Goal: Task Accomplishment & Management: Manage account settings

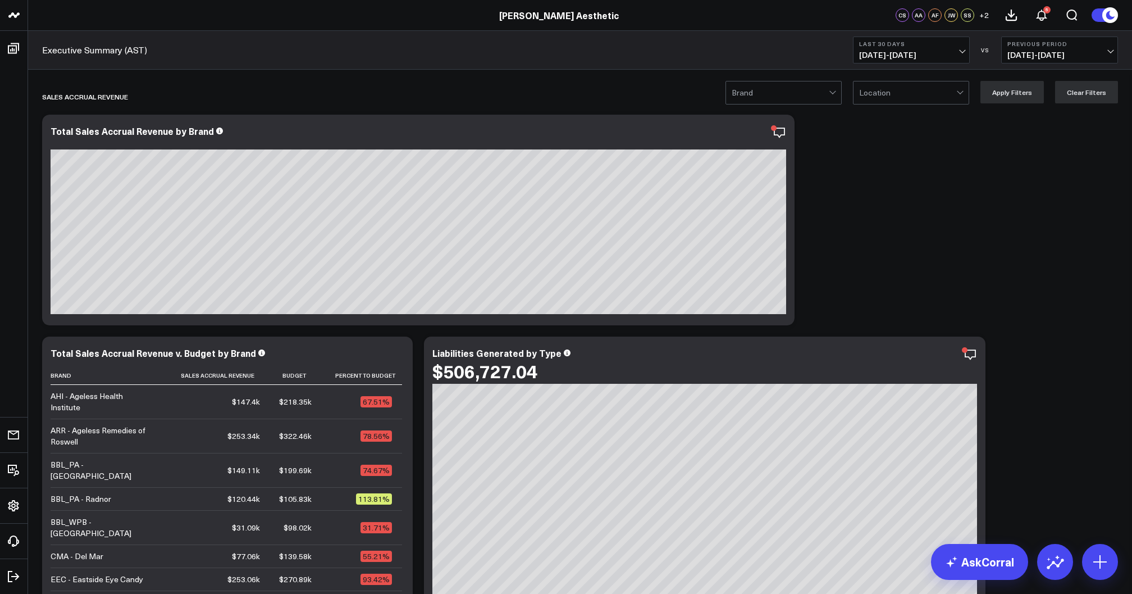
click at [924, 46] on b "Last 30 Days" at bounding box center [911, 43] width 104 height 7
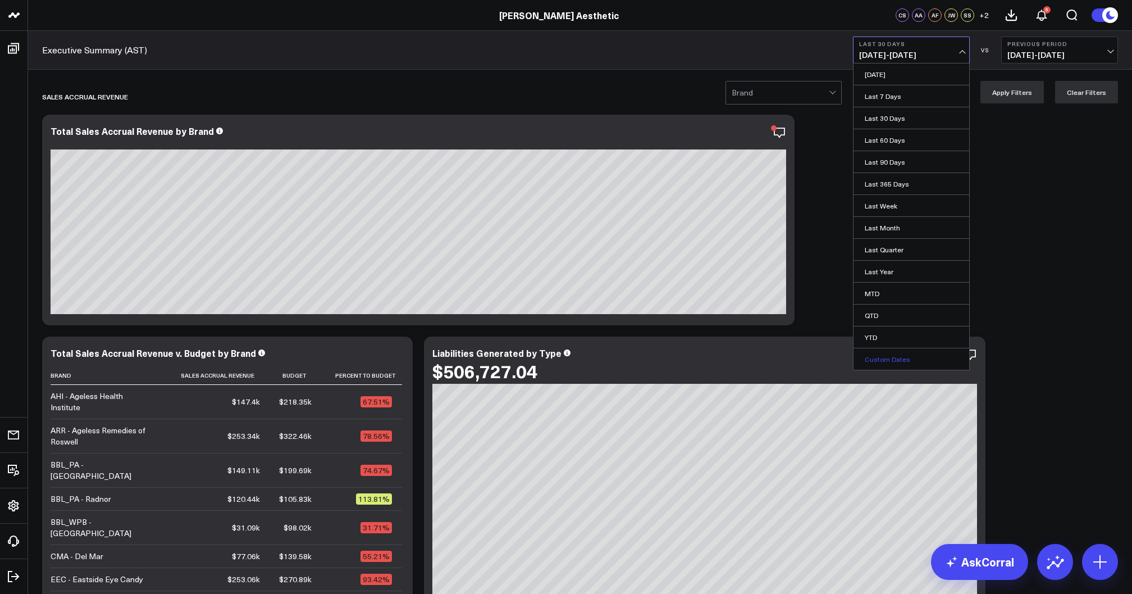
click at [891, 362] on link "Custom Dates" at bounding box center [912, 358] width 116 height 21
select select "8"
select select "2025"
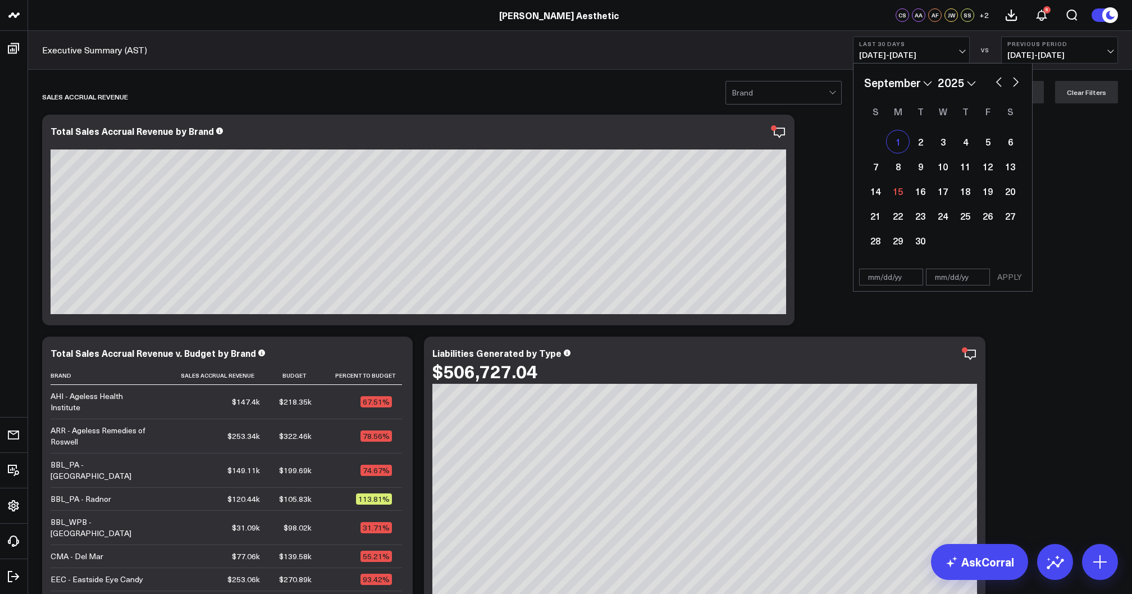
click at [895, 145] on div "1" at bounding box center [898, 141] width 22 height 22
type input "[DATE]"
select select "8"
select select "2025"
click at [875, 165] on div "7" at bounding box center [875, 166] width 22 height 22
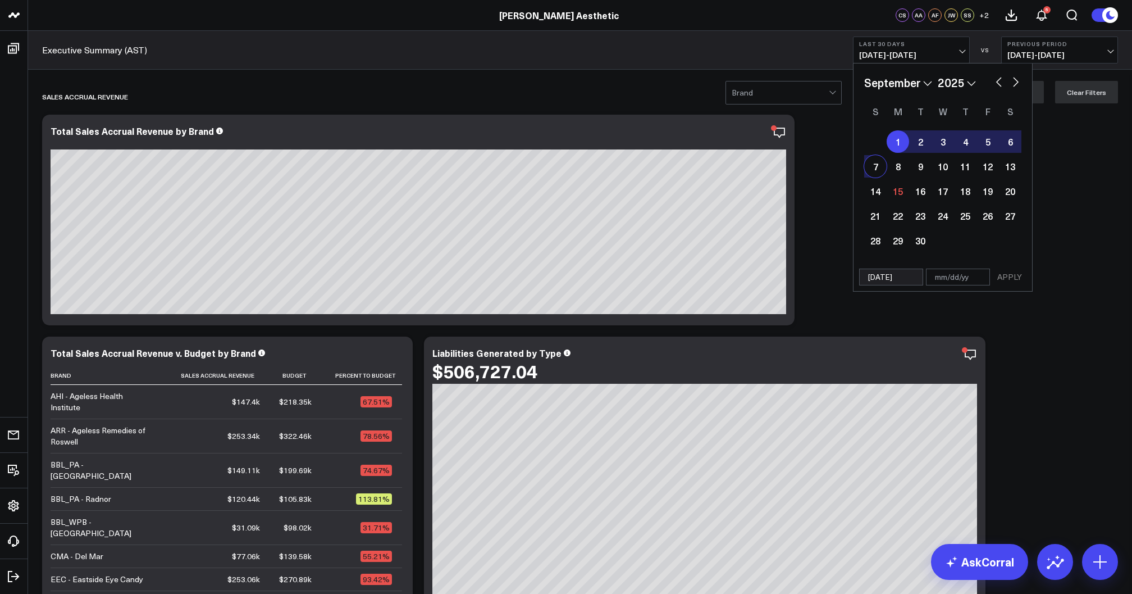
type input "[DATE]"
select select "8"
select select "2025"
click at [1004, 280] on button "APPLY" at bounding box center [1010, 276] width 34 height 17
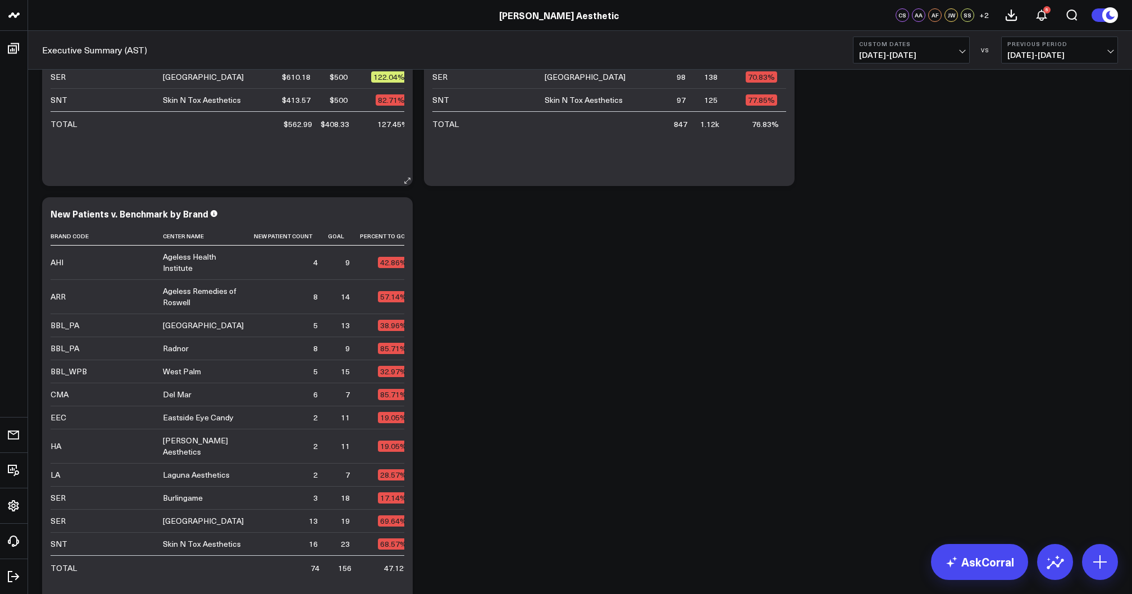
scroll to position [2423, 0]
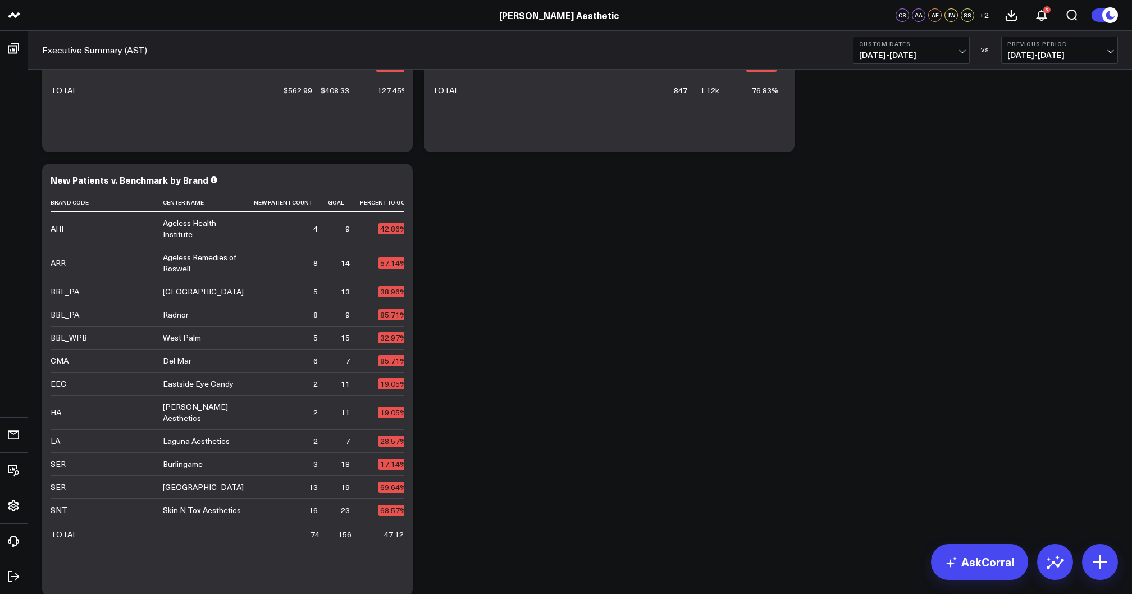
click at [937, 52] on span "[DATE] - [DATE]" at bounding box center [911, 55] width 104 height 9
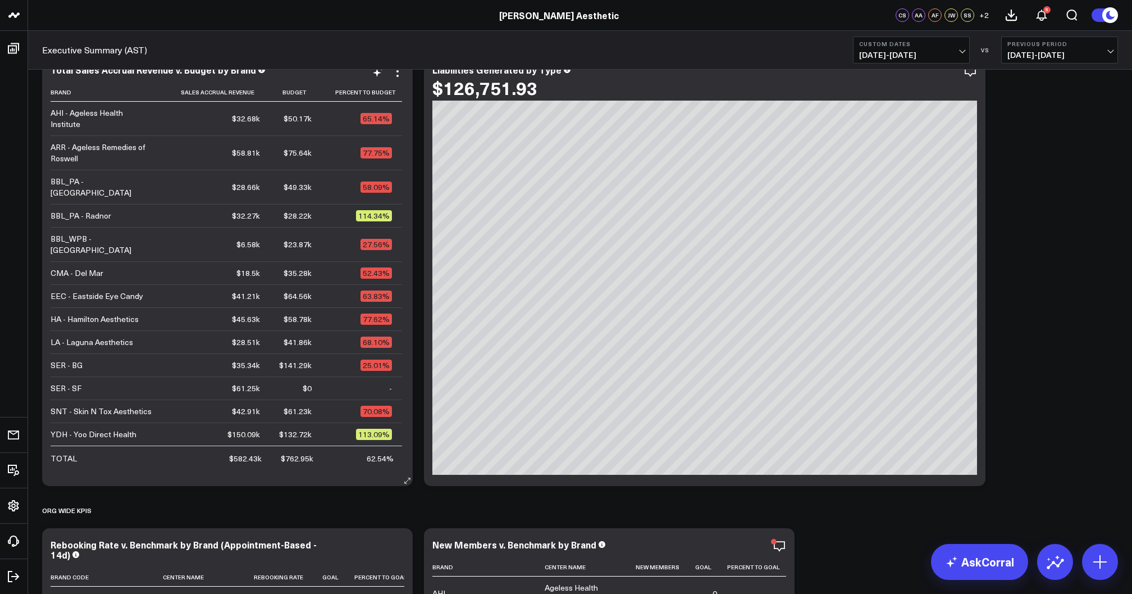
scroll to position [263, 0]
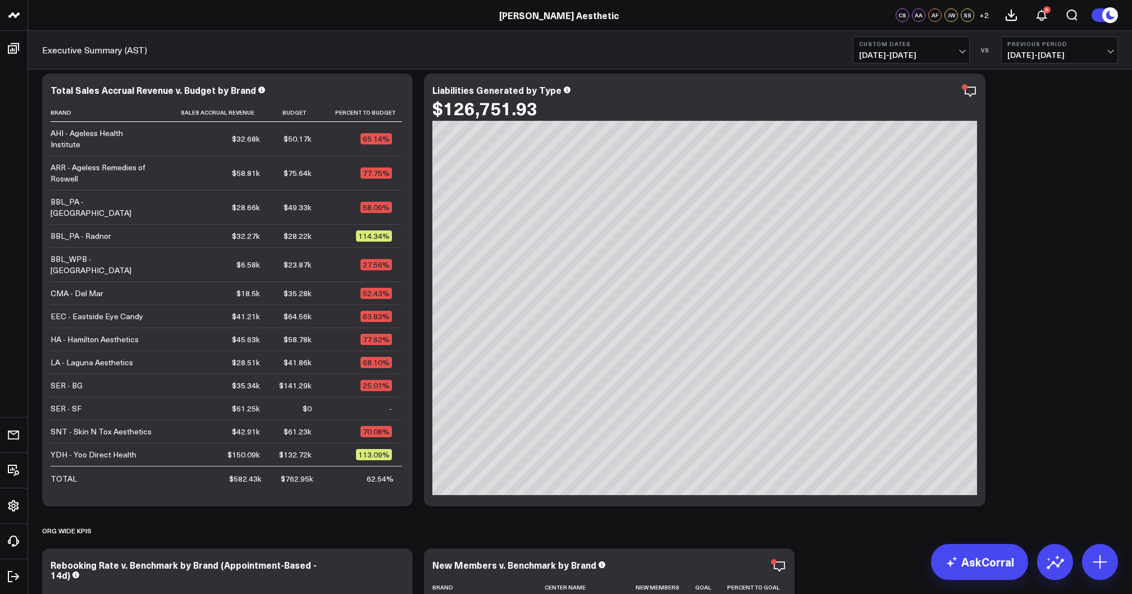
click at [893, 43] on b "Custom Dates" at bounding box center [911, 43] width 104 height 7
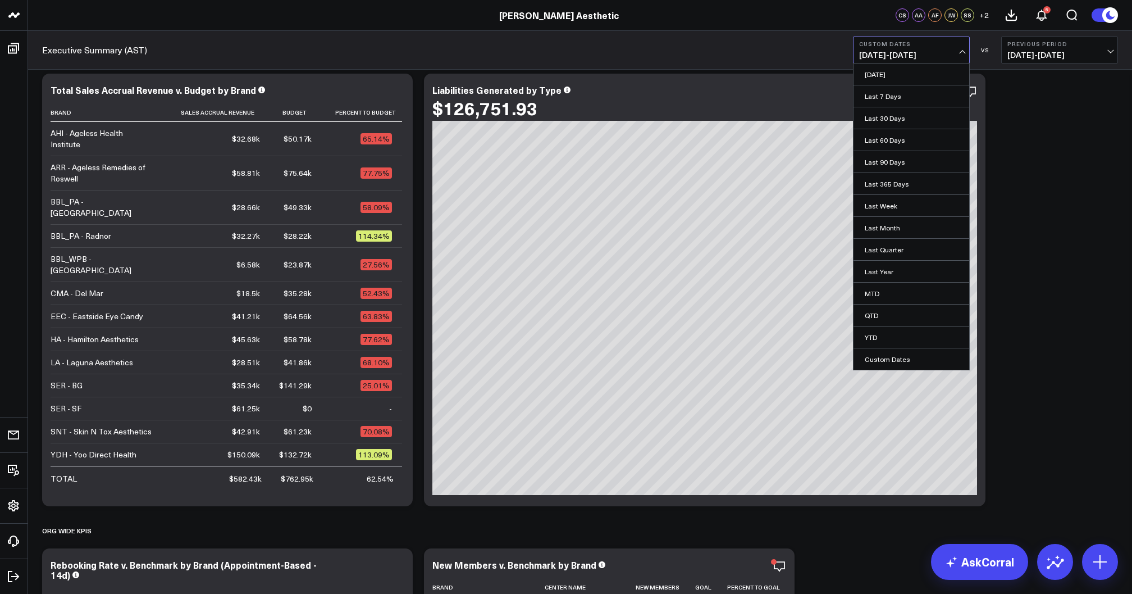
click at [906, 367] on ul "[DATE] Last 7 Days Last 30 Days Last 60 Days Last 90 Days Last 365 Days Last We…" at bounding box center [911, 216] width 117 height 307
click at [903, 358] on link "Custom Dates" at bounding box center [912, 358] width 116 height 21
select select "8"
select select "2025"
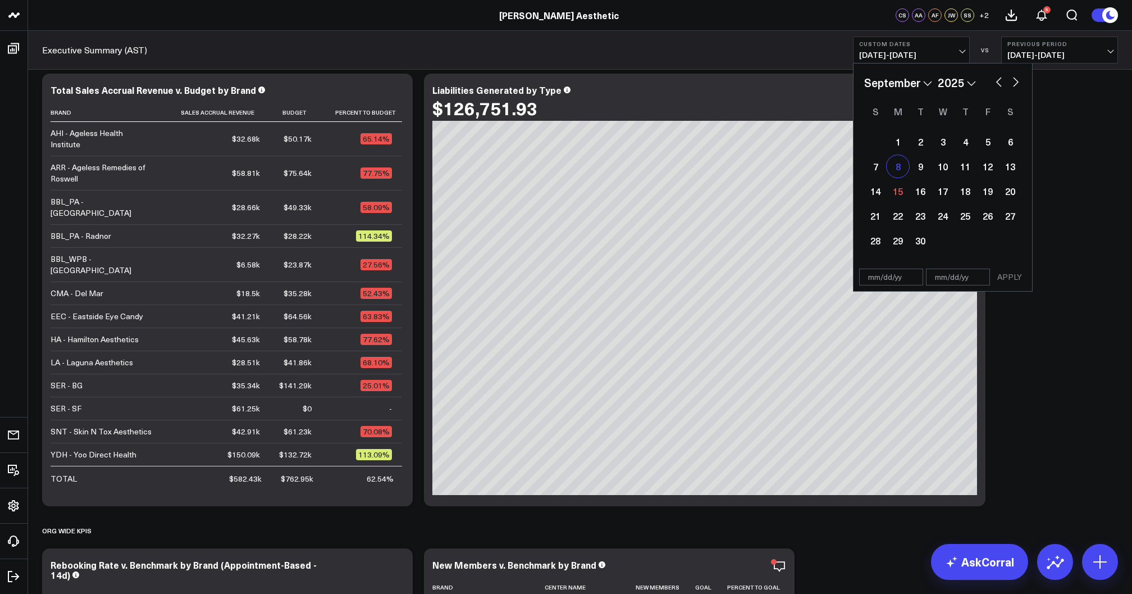
click at [893, 169] on div "8" at bounding box center [898, 166] width 22 height 22
select select "8"
select select "2025"
type input "[DATE]"
click at [872, 191] on div "14" at bounding box center [875, 191] width 22 height 22
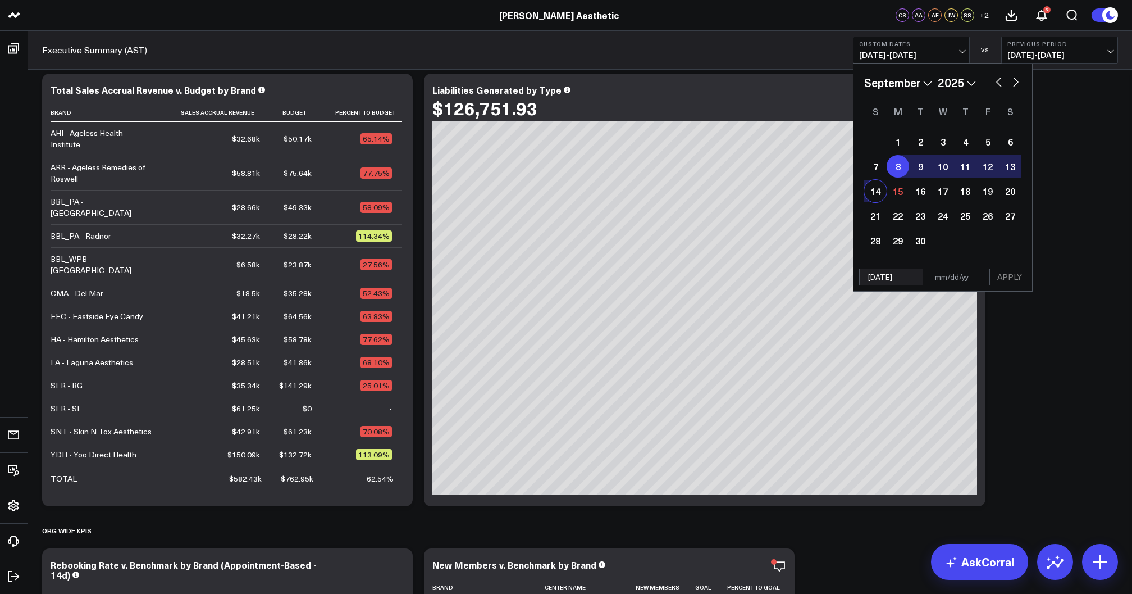
type input "[DATE]"
select select "8"
select select "2025"
click at [1013, 276] on button "APPLY" at bounding box center [1010, 276] width 34 height 17
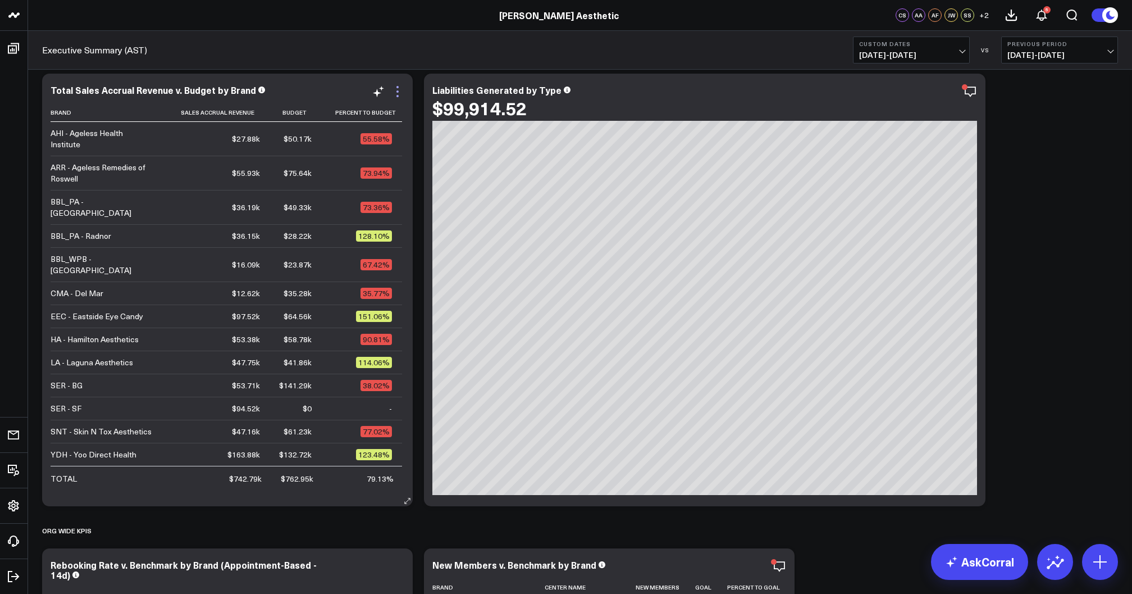
click at [396, 95] on icon at bounding box center [397, 91] width 13 height 13
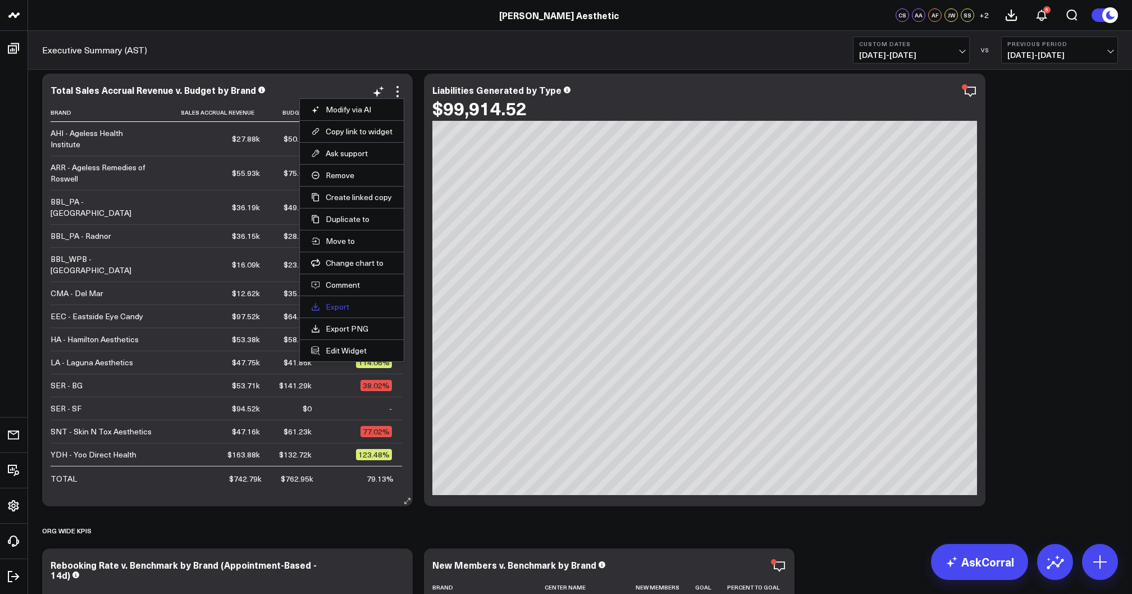
click at [340, 308] on link "Export" at bounding box center [351, 307] width 81 height 10
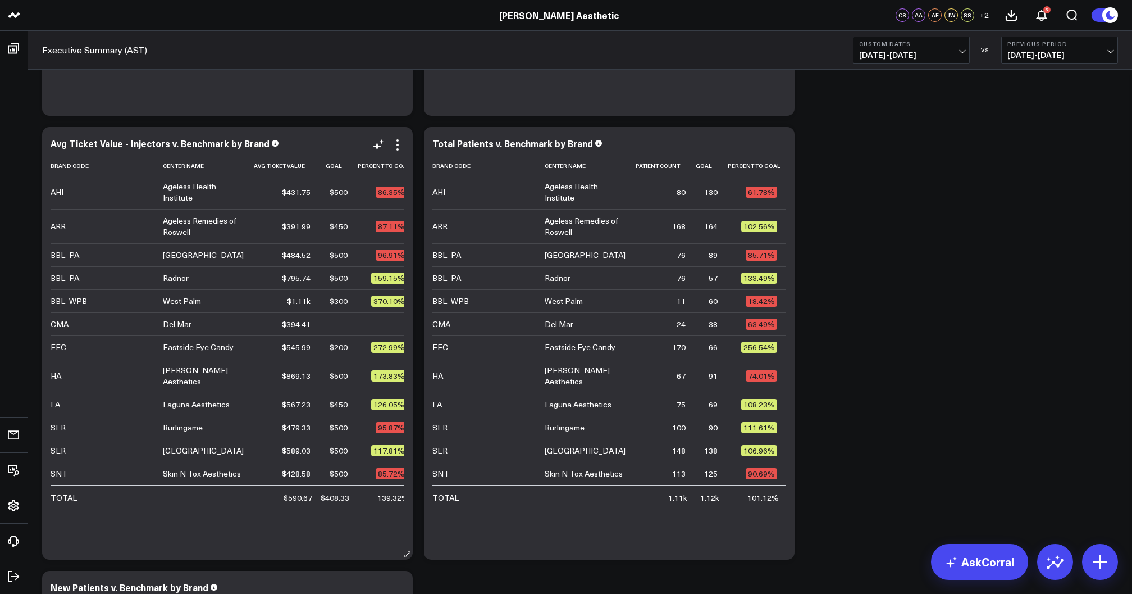
scroll to position [2011, 0]
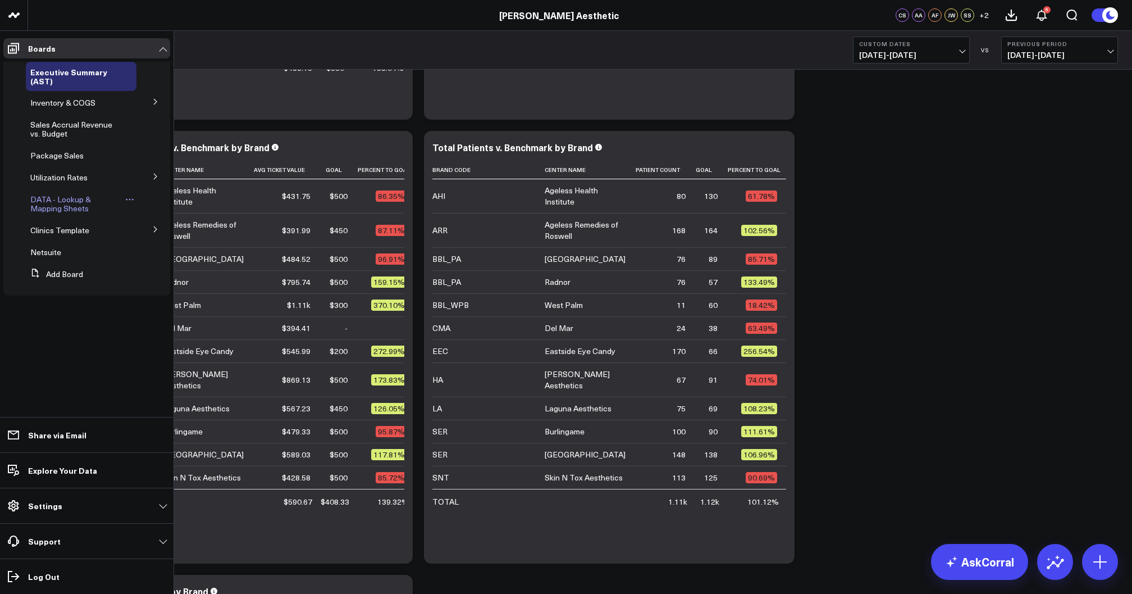
click at [80, 199] on span "DATA - Lookup & Mapping Sheets" at bounding box center [60, 204] width 61 height 20
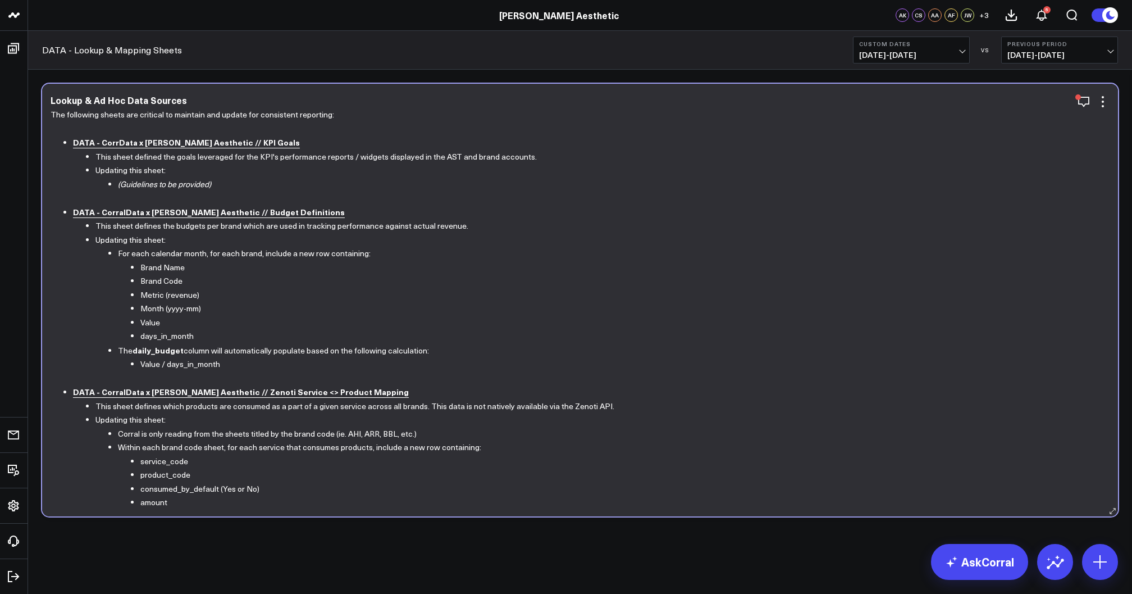
click at [194, 144] on b "DATA - CorrData x [PERSON_NAME] Aesthetic // KPI Goals" at bounding box center [186, 141] width 227 height 11
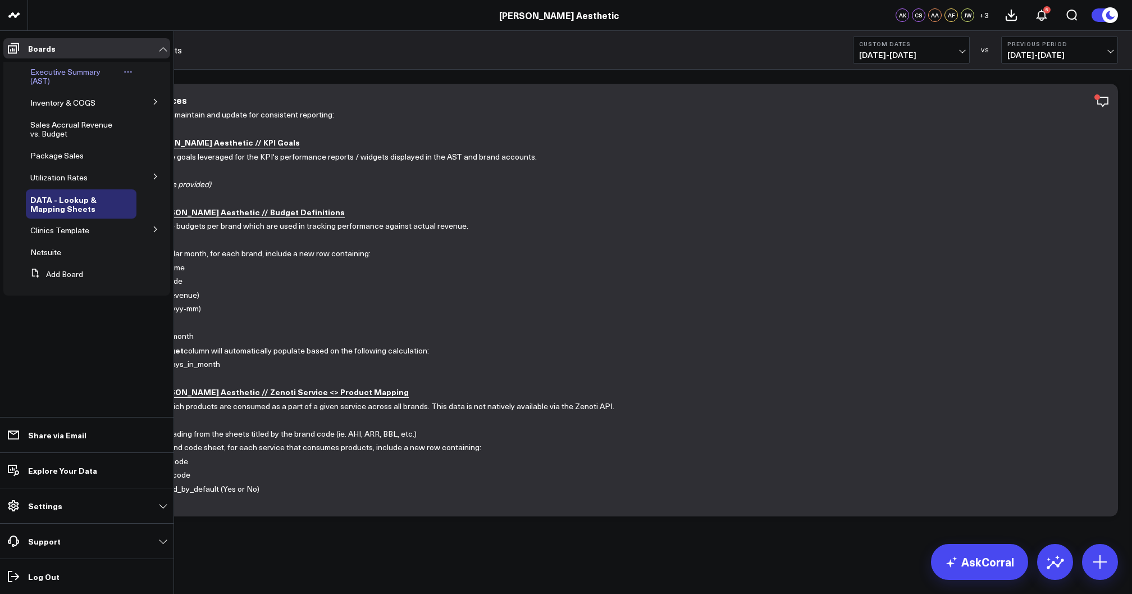
click at [75, 80] on link "Executive Summary (AST)" at bounding box center [75, 76] width 90 height 18
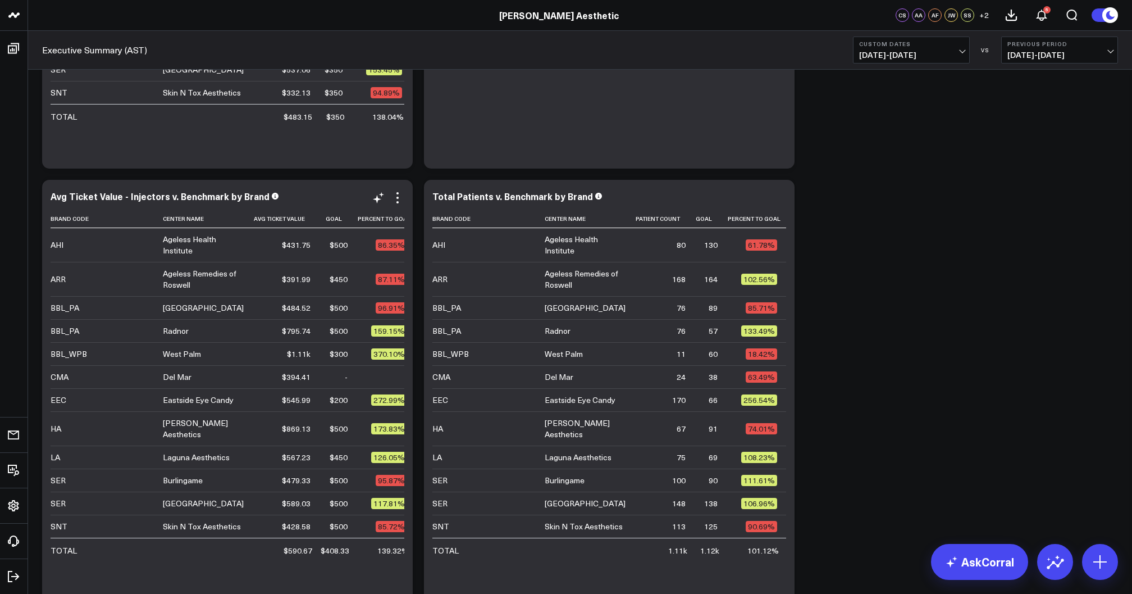
scroll to position [37, 0]
click at [401, 199] on icon at bounding box center [397, 197] width 13 height 13
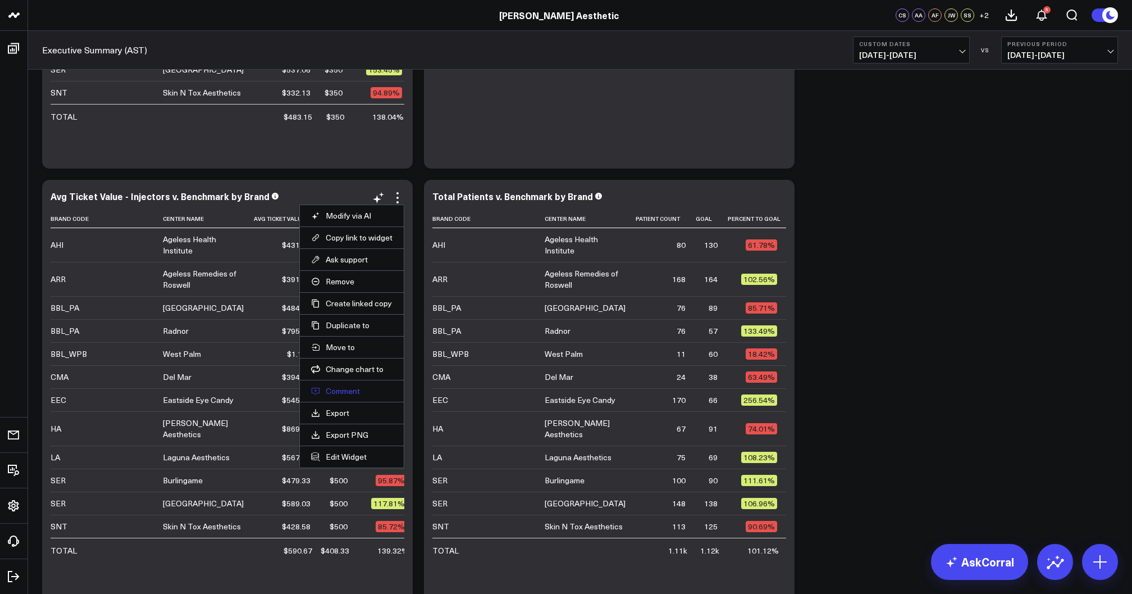
click at [344, 388] on button "Comment" at bounding box center [351, 391] width 81 height 10
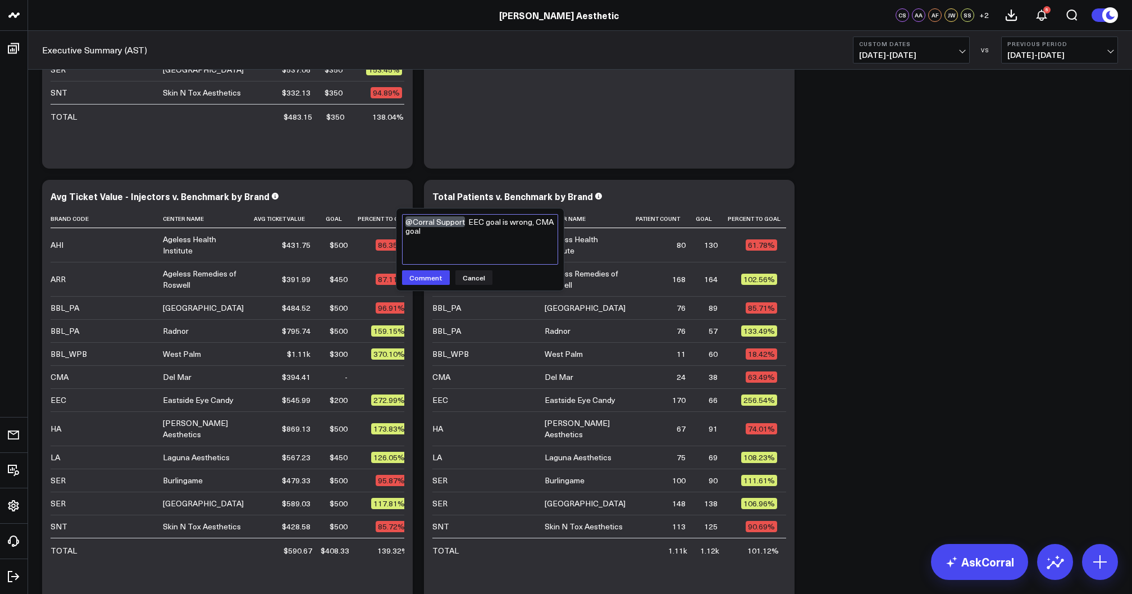
drag, startPoint x: 506, startPoint y: 236, endPoint x: 511, endPoint y: 224, distance: 13.9
click at [511, 224] on textarea "@Corral Support EEC goal is wrong, CMA goal" at bounding box center [480, 239] width 156 height 51
type textarea "@Corral Support EEC goal is $500 and CMA is $450, please update"
click at [430, 279] on button "Comment" at bounding box center [426, 277] width 48 height 15
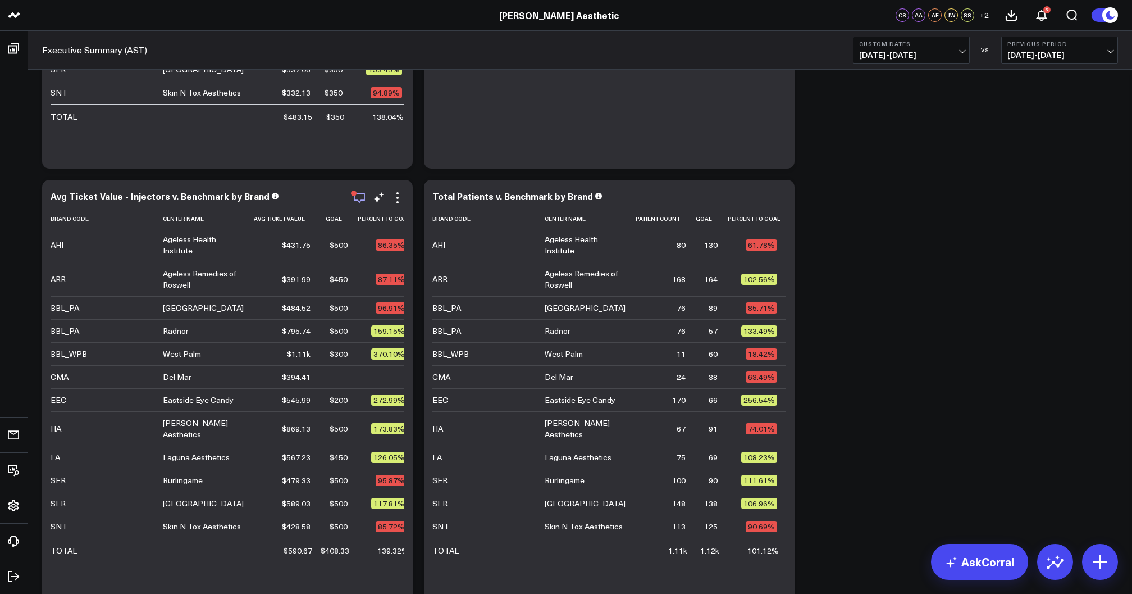
click at [356, 195] on div "button" at bounding box center [354, 193] width 6 height 6
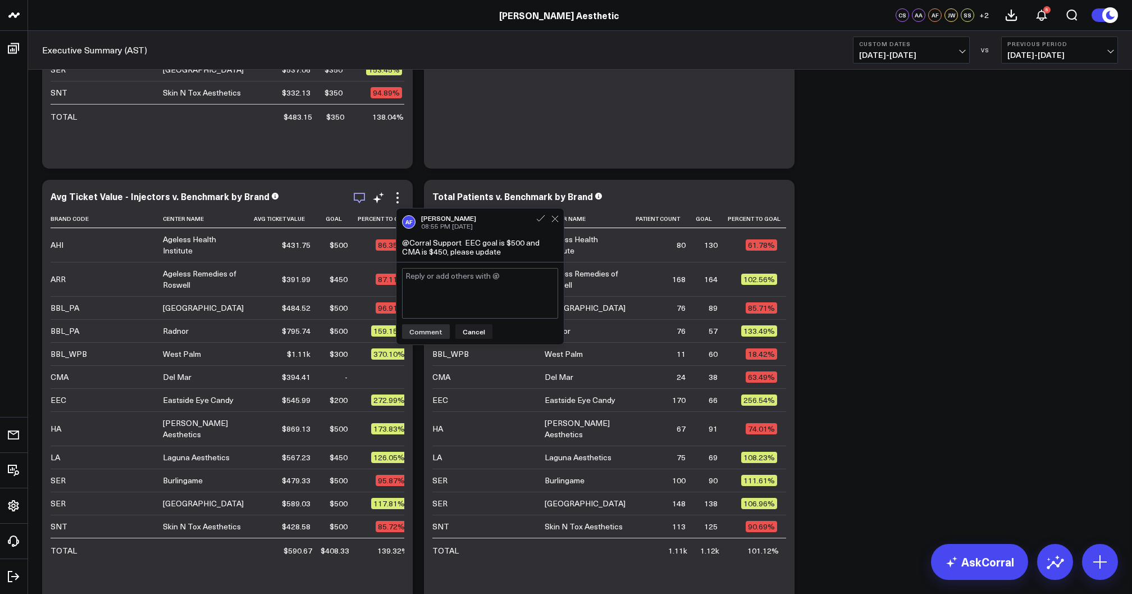
click at [324, 191] on div "Avg Ticket Value - Injectors v. Benchmark by Brand" at bounding box center [228, 196] width 354 height 10
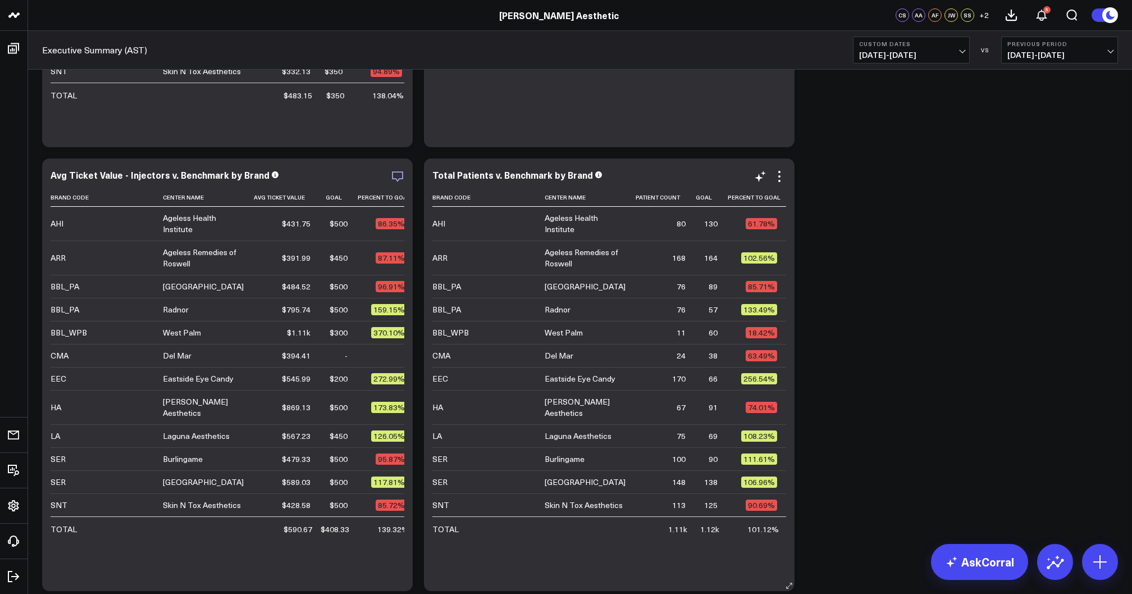
scroll to position [0, 0]
click at [935, 51] on span "[DATE] - [DATE]" at bounding box center [911, 55] width 104 height 9
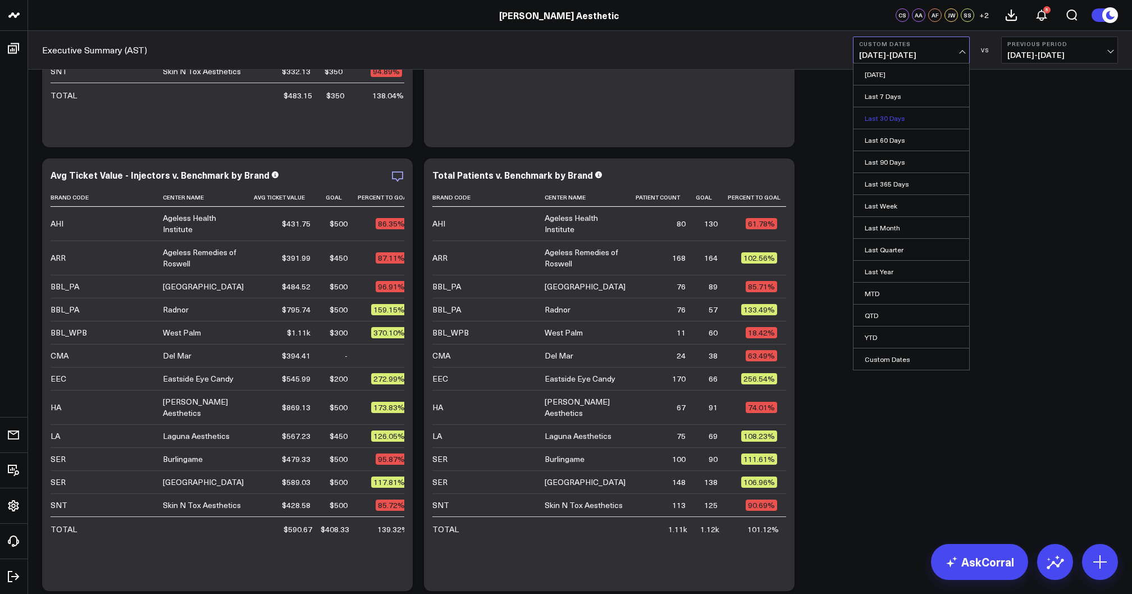
click at [899, 119] on link "Last 30 Days" at bounding box center [912, 117] width 116 height 21
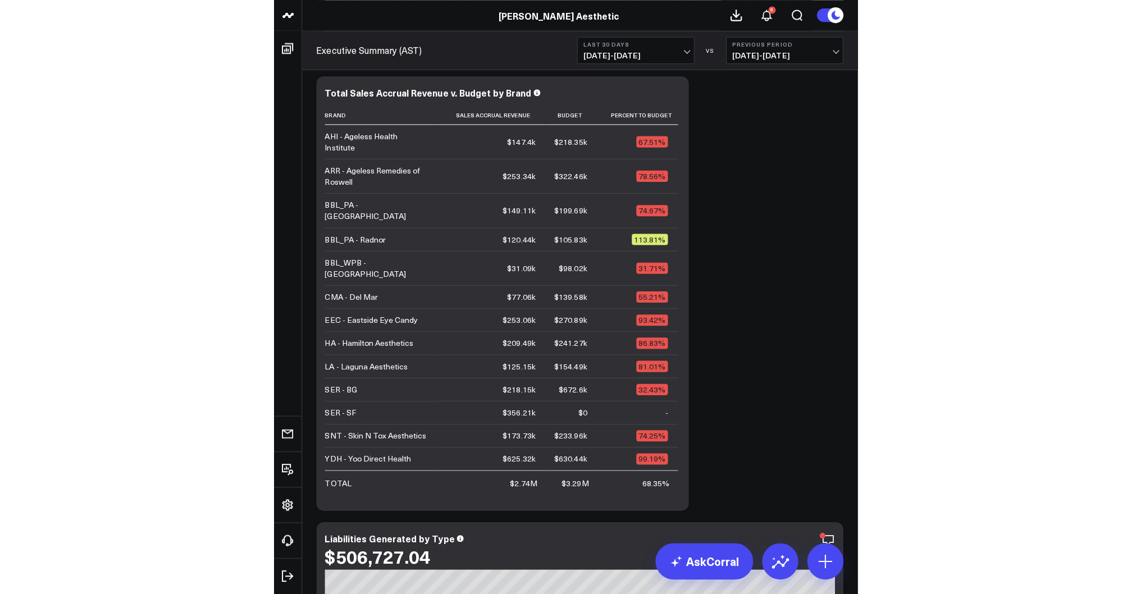
scroll to position [261, 0]
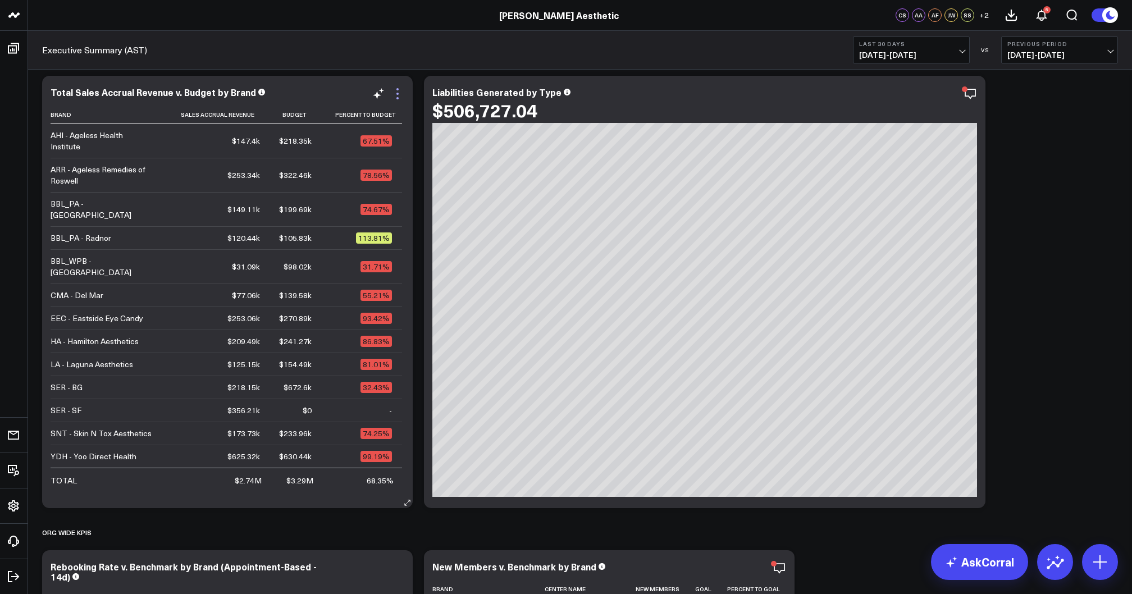
click at [396, 99] on icon at bounding box center [397, 93] width 13 height 13
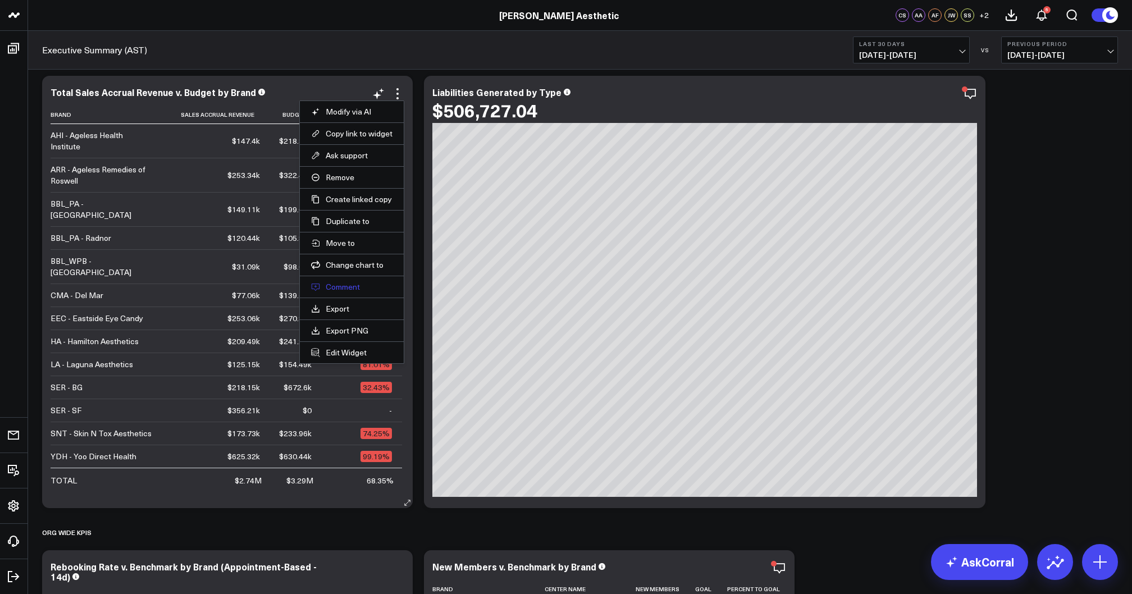
click at [342, 282] on button "Comment" at bounding box center [351, 287] width 81 height 10
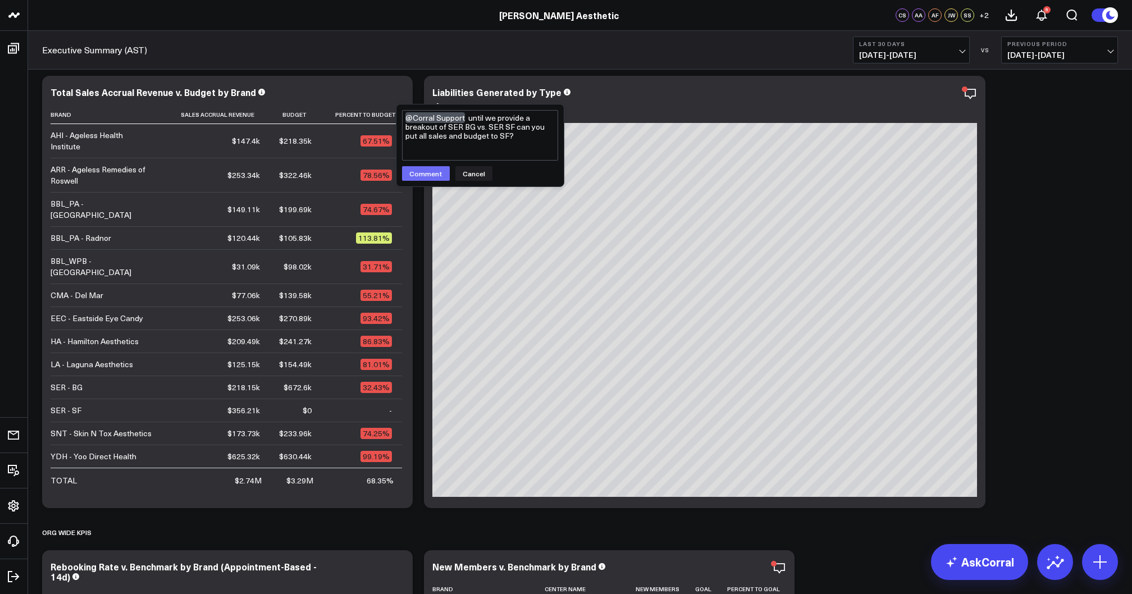
type textarea "@Corral Support until we provide a breakout of SER BG vs. SER SF can you put al…"
click at [421, 174] on button "Comment" at bounding box center [426, 173] width 48 height 15
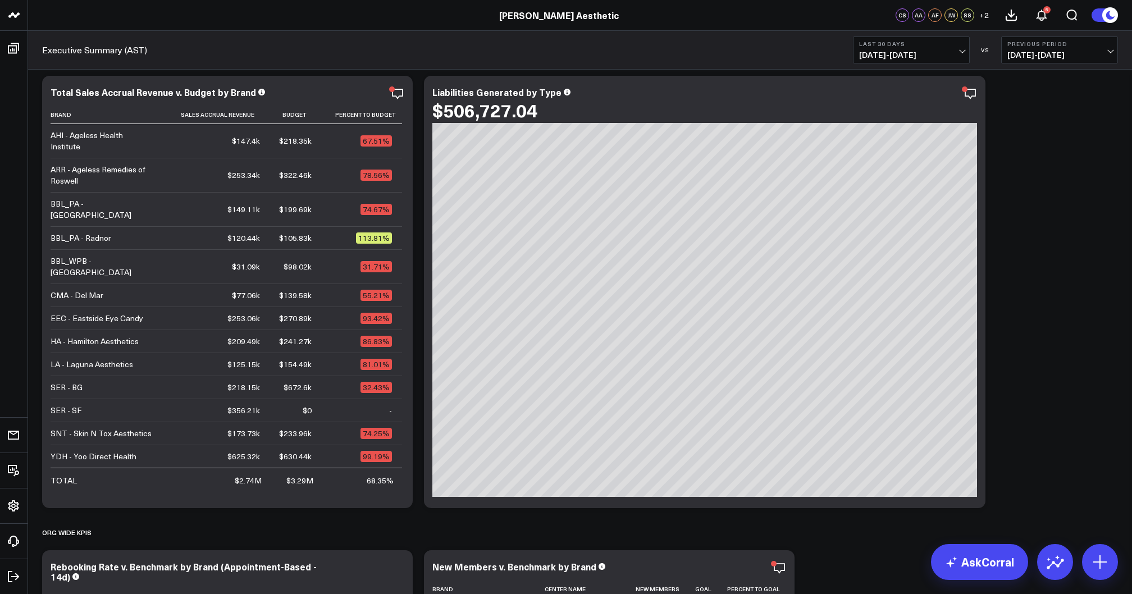
click at [927, 58] on span "[DATE] - [DATE]" at bounding box center [911, 55] width 104 height 9
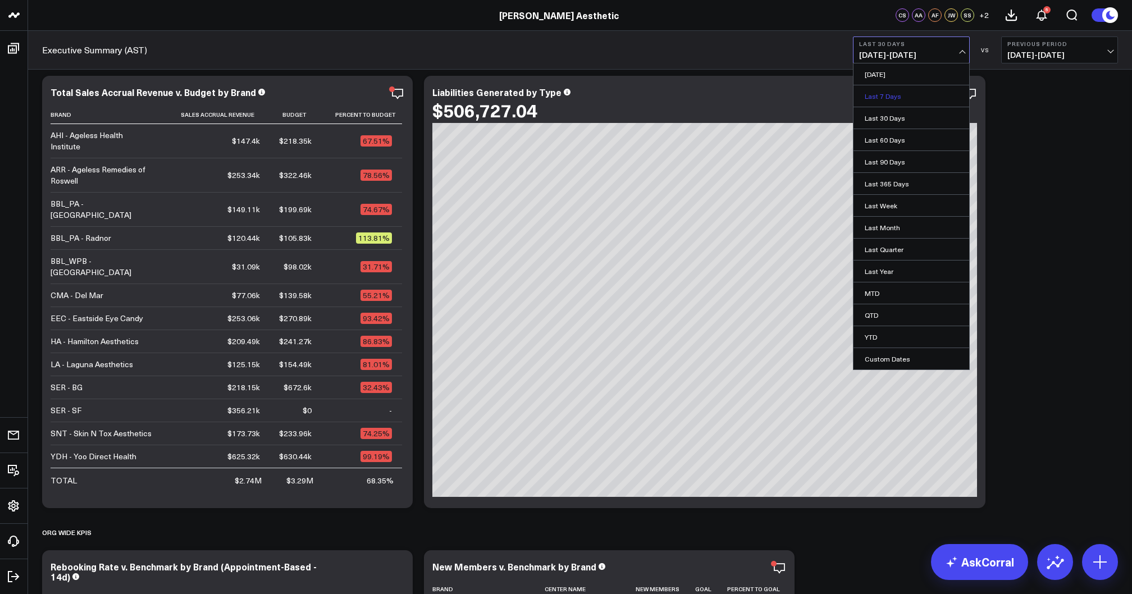
click at [906, 97] on link "Last 7 Days" at bounding box center [912, 95] width 116 height 21
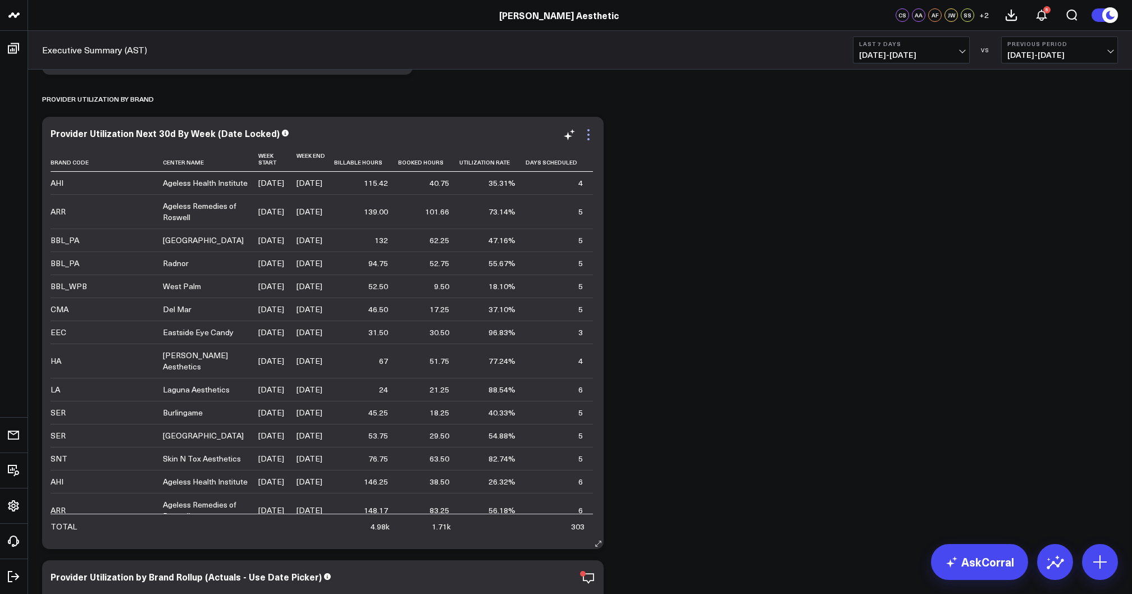
click at [589, 136] on icon at bounding box center [588, 134] width 13 height 13
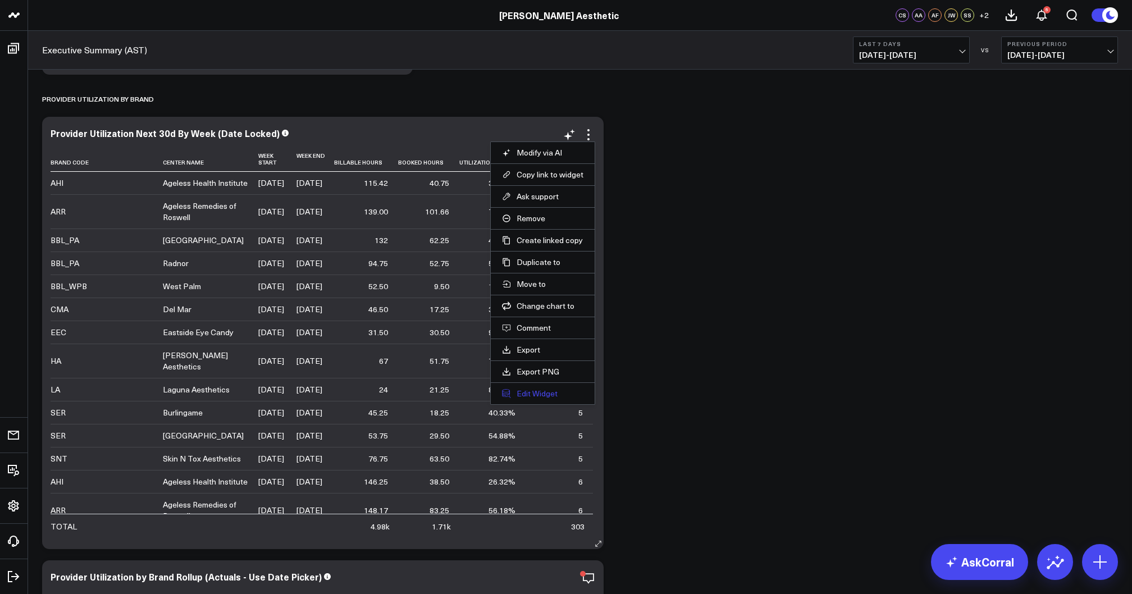
click at [540, 390] on button "Edit Widget" at bounding box center [542, 394] width 81 height 10
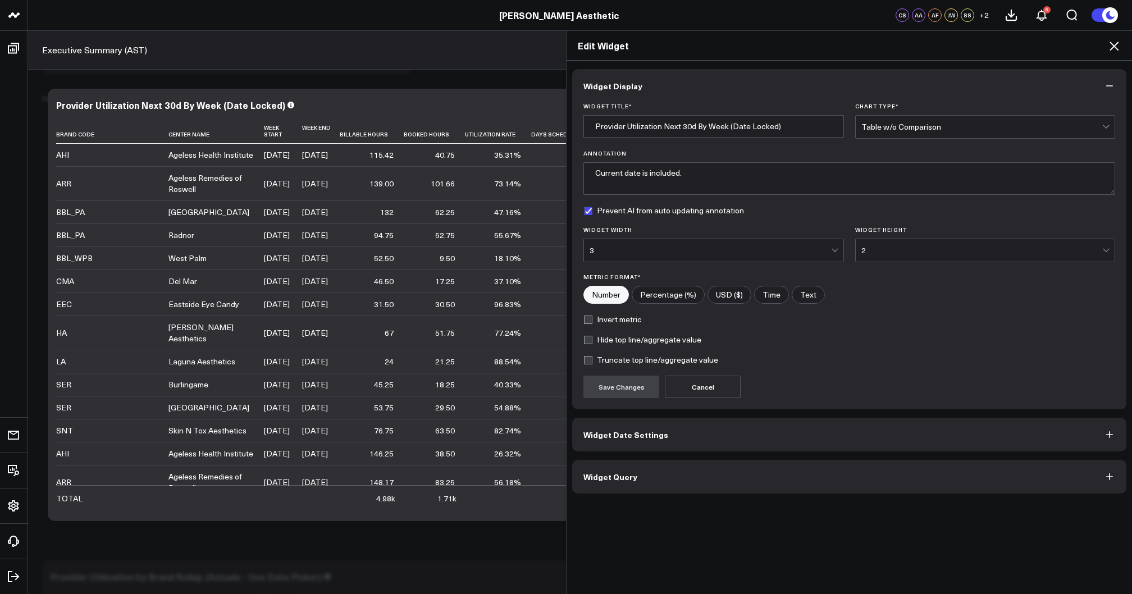
click at [704, 255] on div "3" at bounding box center [711, 250] width 242 height 9
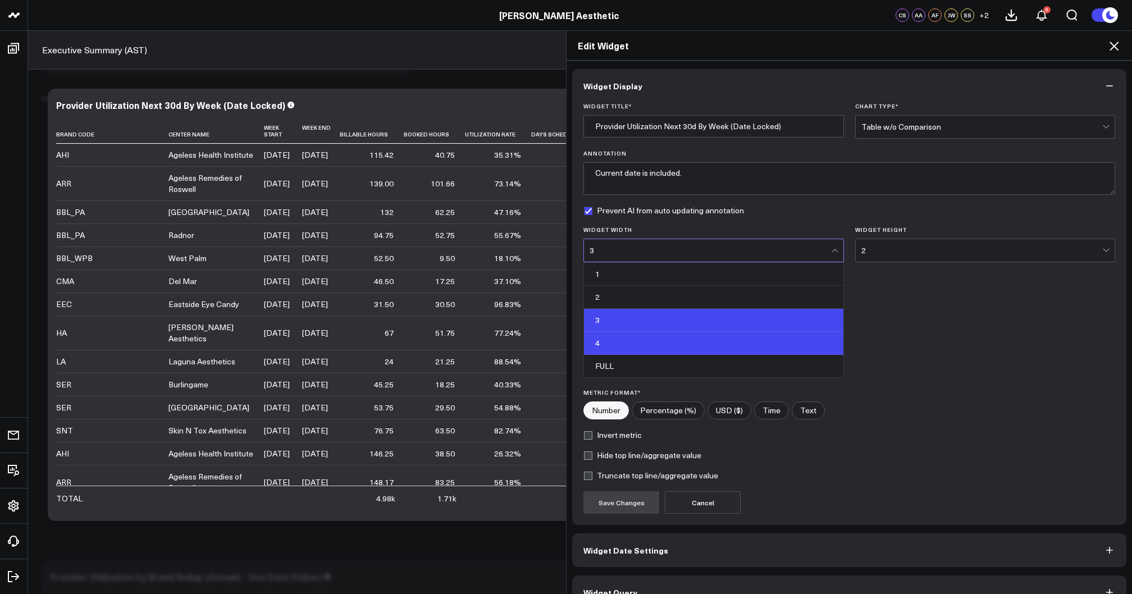
click at [659, 347] on div "4" at bounding box center [714, 343] width 260 height 23
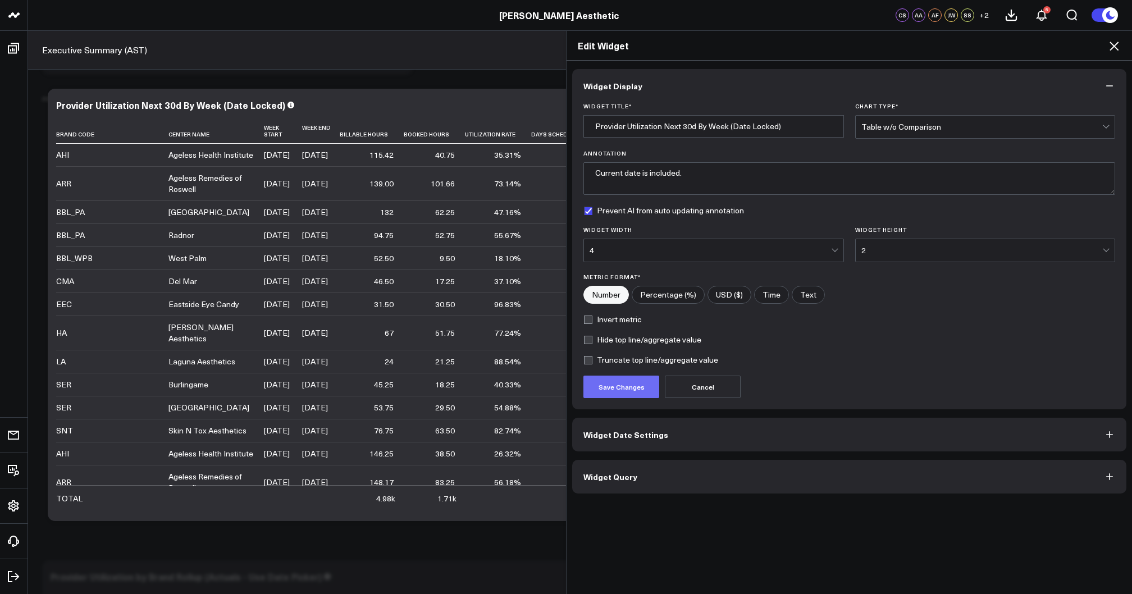
click at [632, 390] on button "Save Changes" at bounding box center [622, 387] width 76 height 22
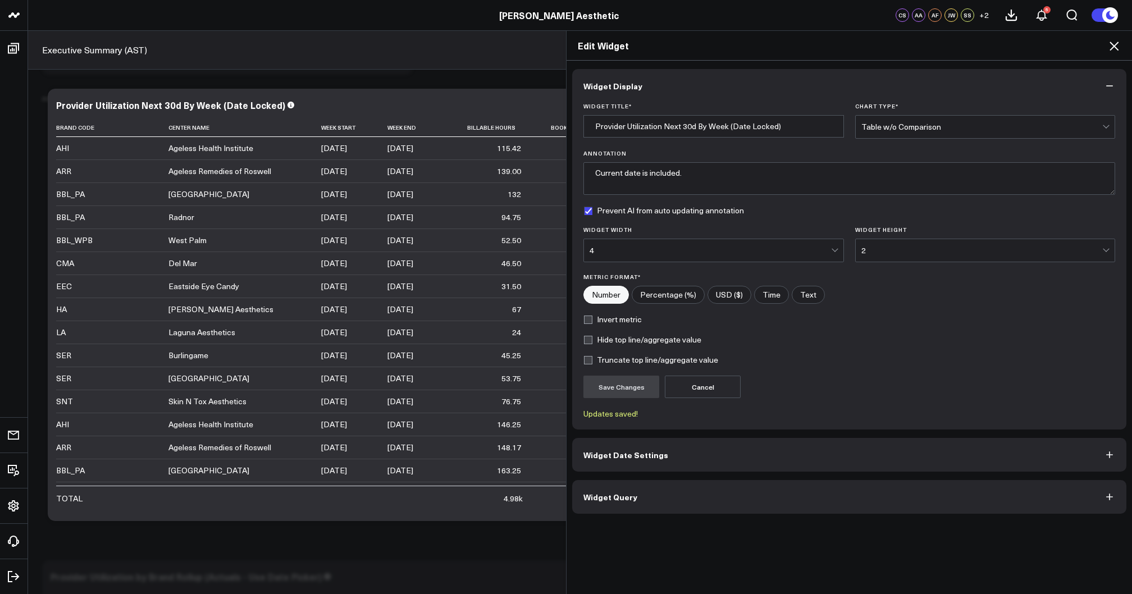
click at [1116, 47] on icon at bounding box center [1114, 46] width 9 height 9
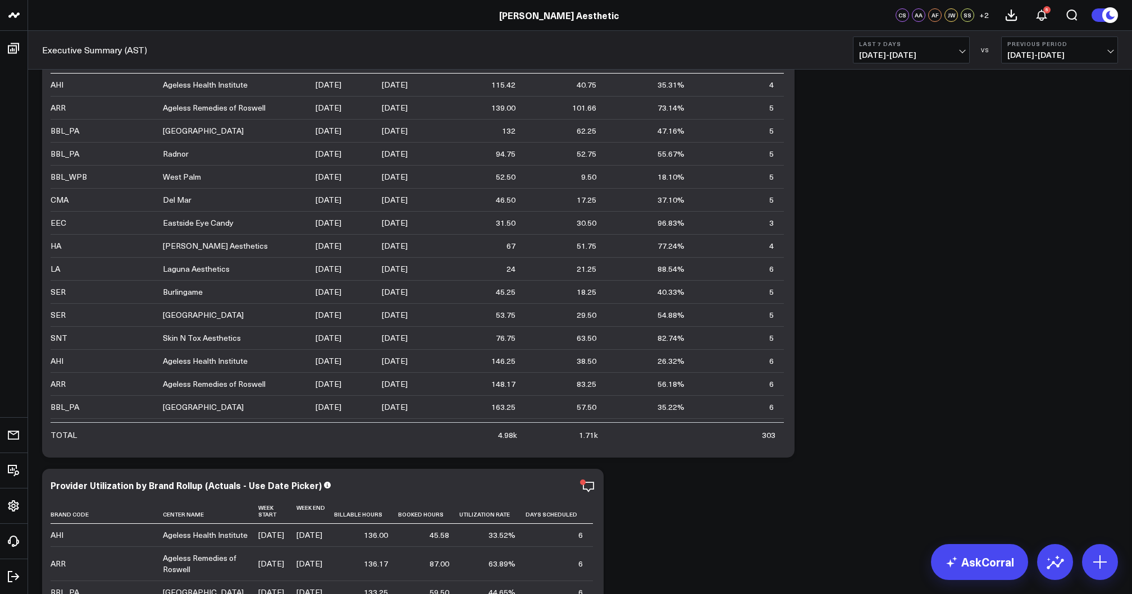
scroll to position [3059, 0]
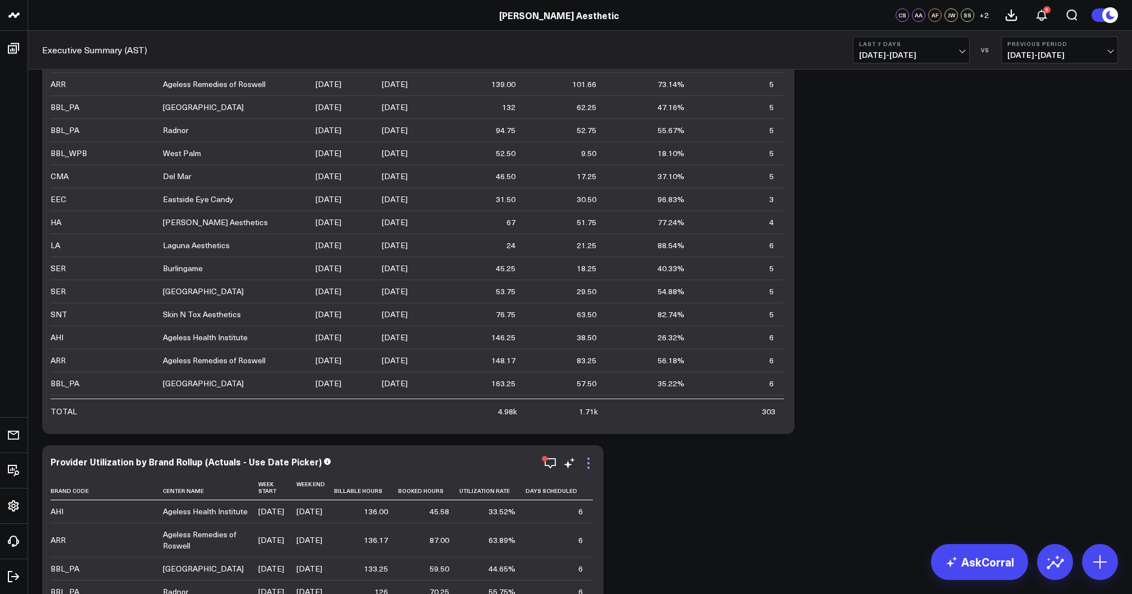
click at [585, 464] on icon at bounding box center [588, 463] width 13 height 13
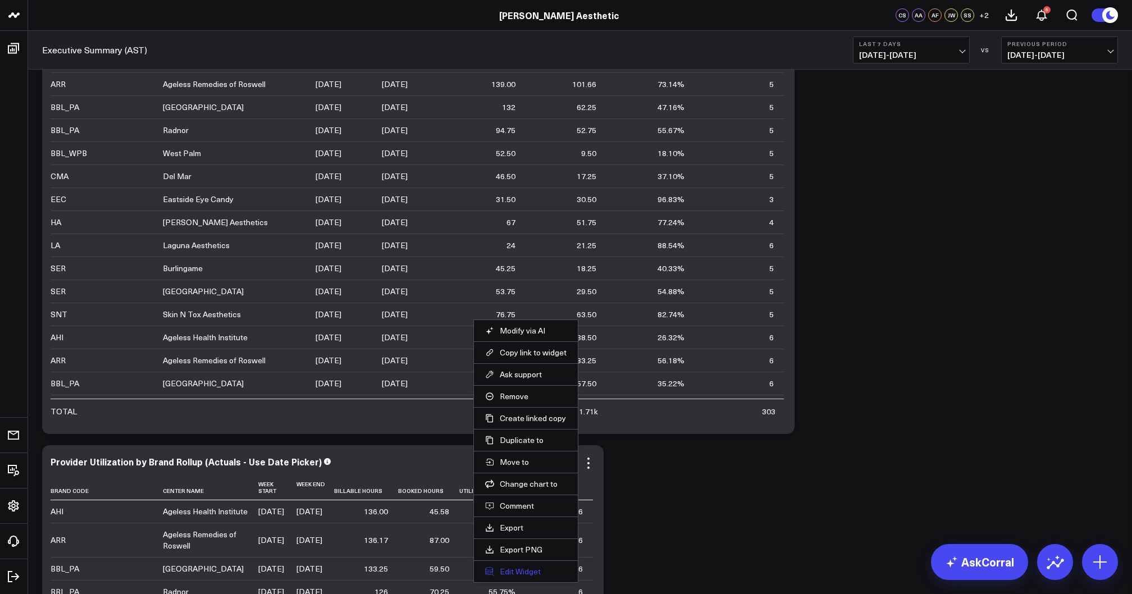
click at [520, 571] on button "Edit Widget" at bounding box center [525, 572] width 81 height 10
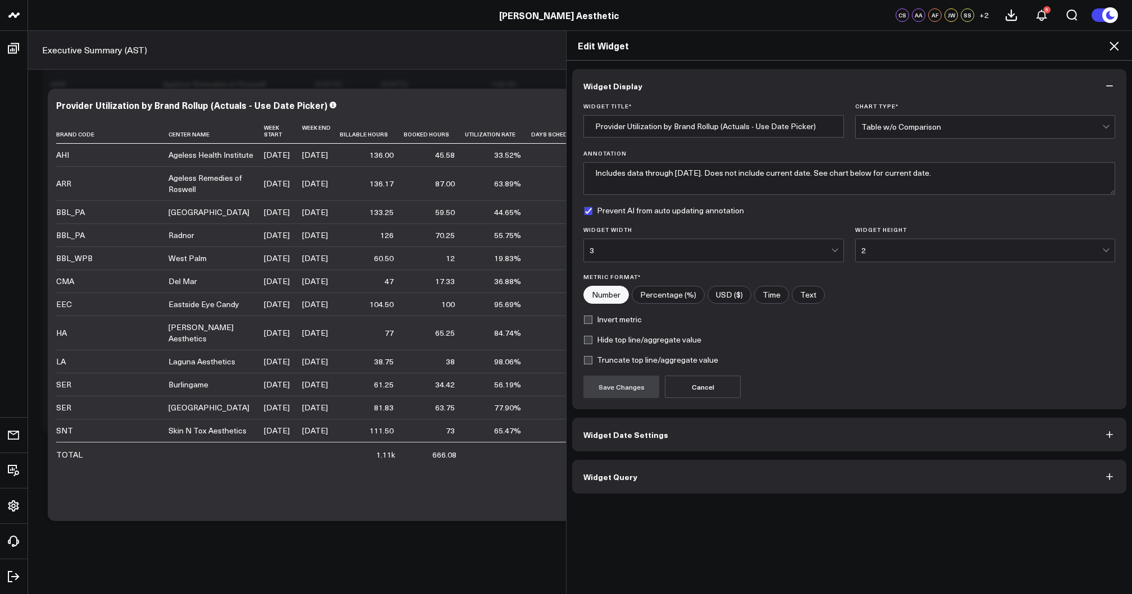
click at [776, 250] on div "3" at bounding box center [711, 250] width 242 height 9
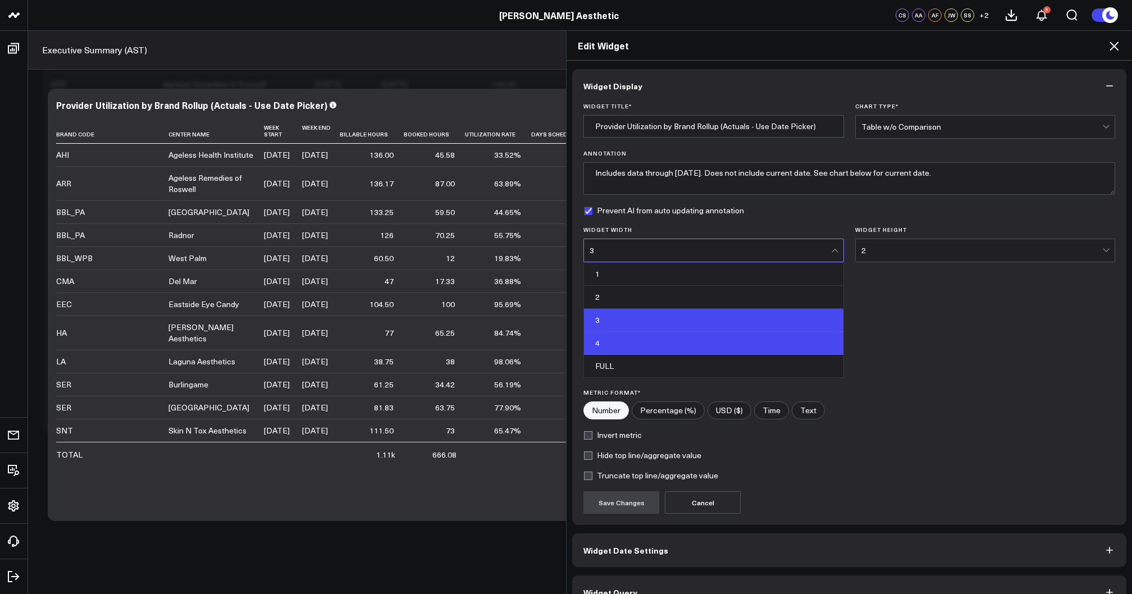
click at [663, 352] on div "4" at bounding box center [714, 343] width 260 height 23
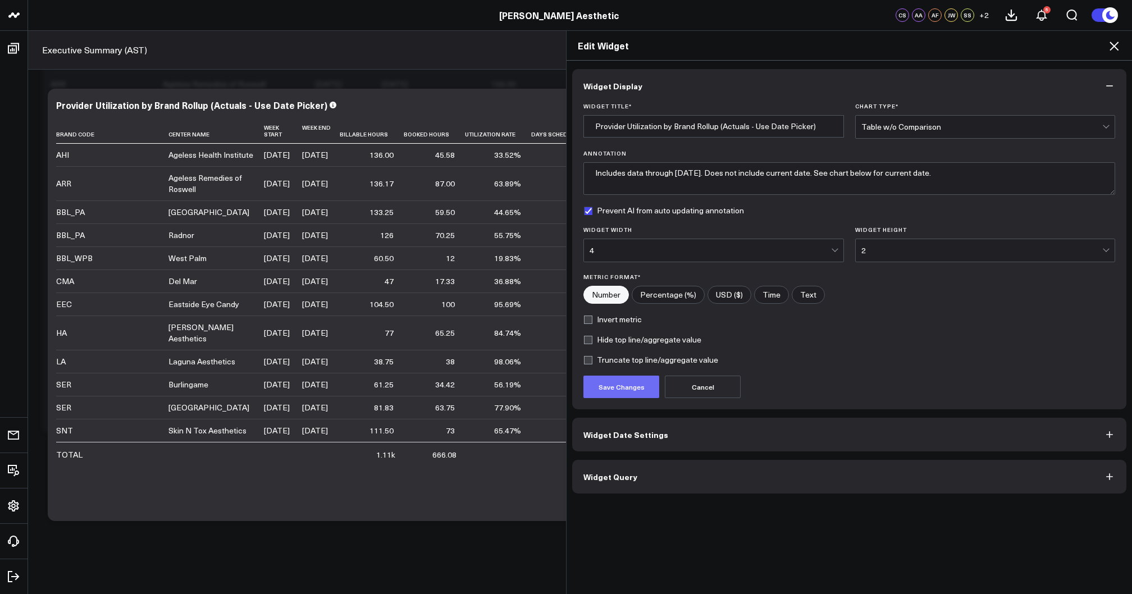
click at [626, 390] on button "Save Changes" at bounding box center [622, 387] width 76 height 22
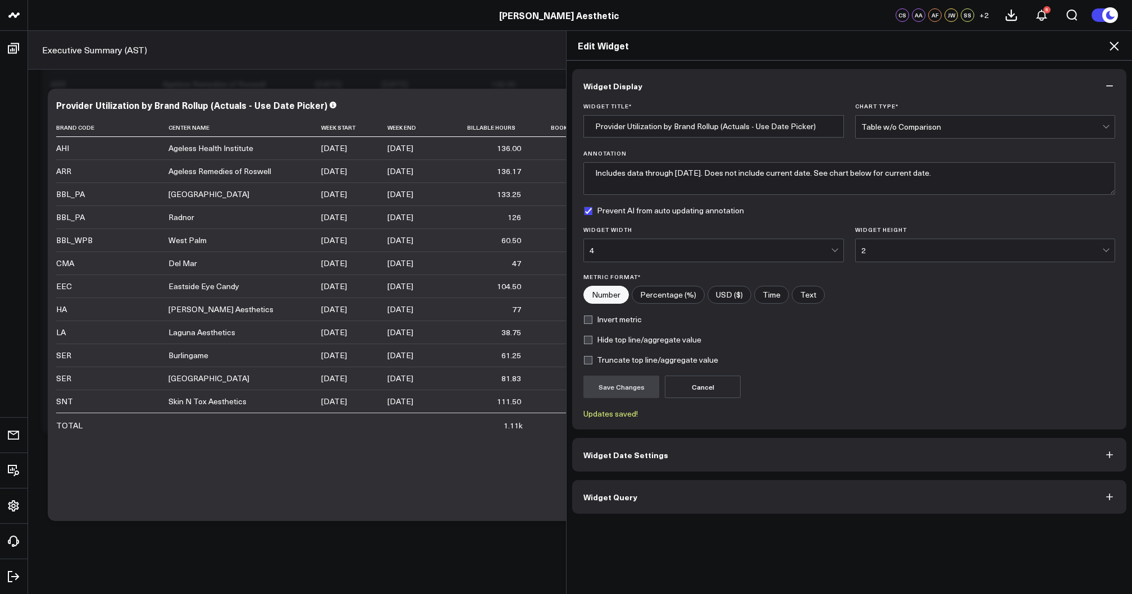
click at [1113, 48] on icon at bounding box center [1114, 45] width 13 height 13
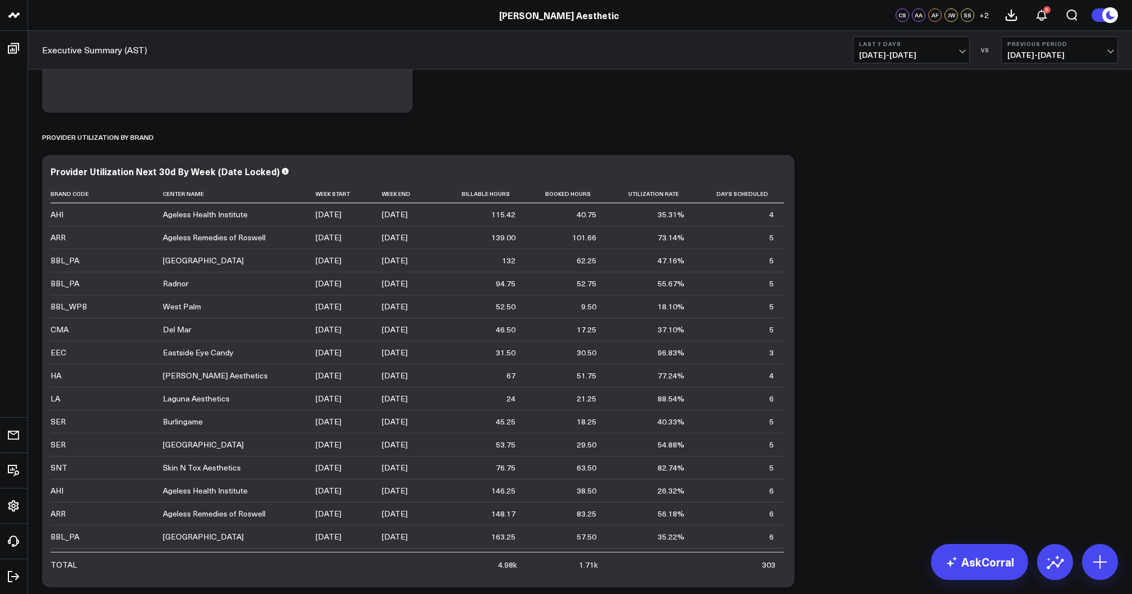
scroll to position [2937, 0]
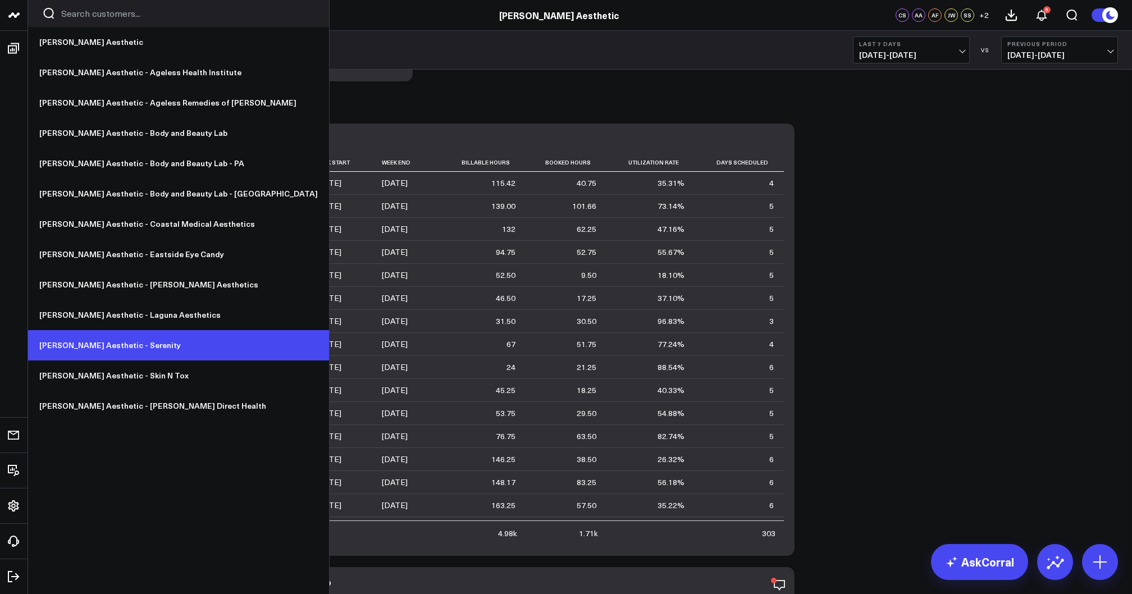
click at [136, 338] on link "[PERSON_NAME] Aesthetic - Serenity" at bounding box center [178, 345] width 301 height 30
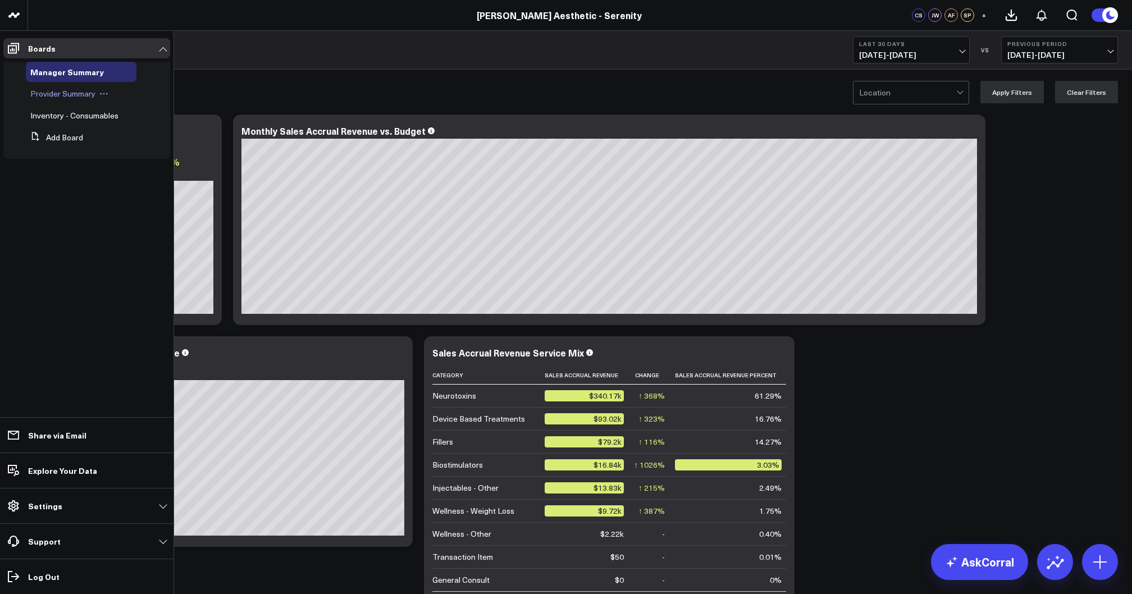
click at [62, 97] on span "Provider Summary" at bounding box center [62, 93] width 65 height 11
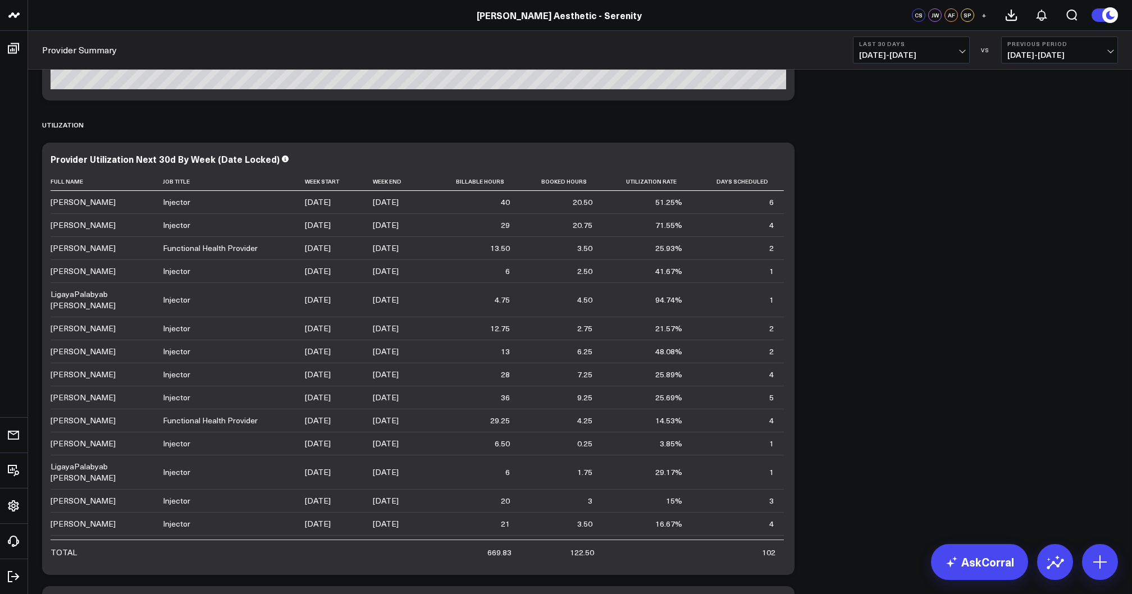
scroll to position [235, 0]
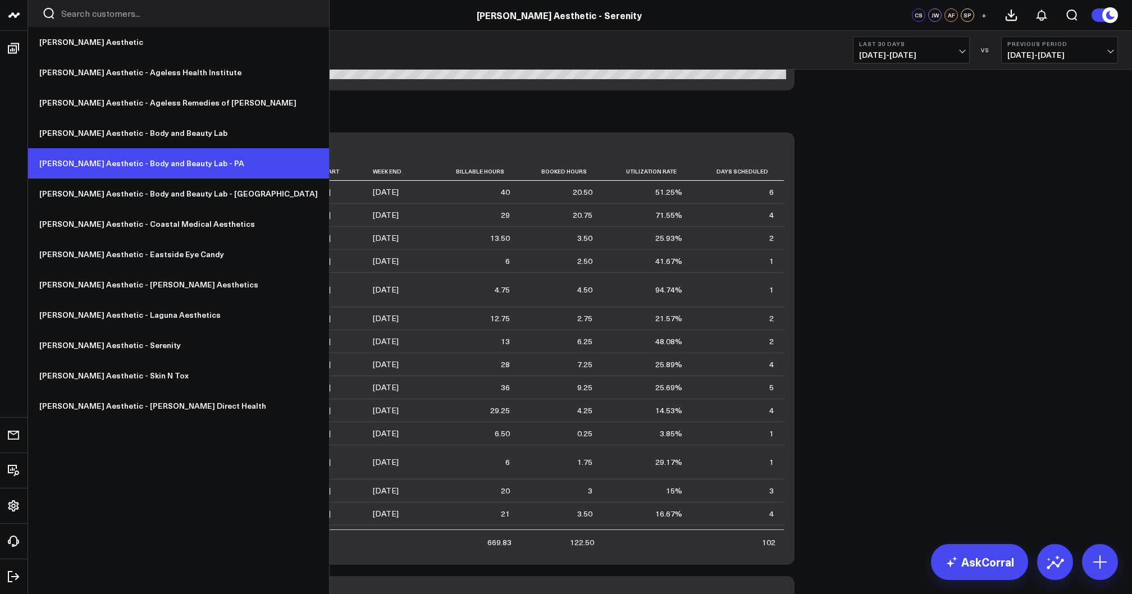
click at [138, 156] on link "[PERSON_NAME] Aesthetic - Body and Beauty Lab - PA" at bounding box center [178, 163] width 301 height 30
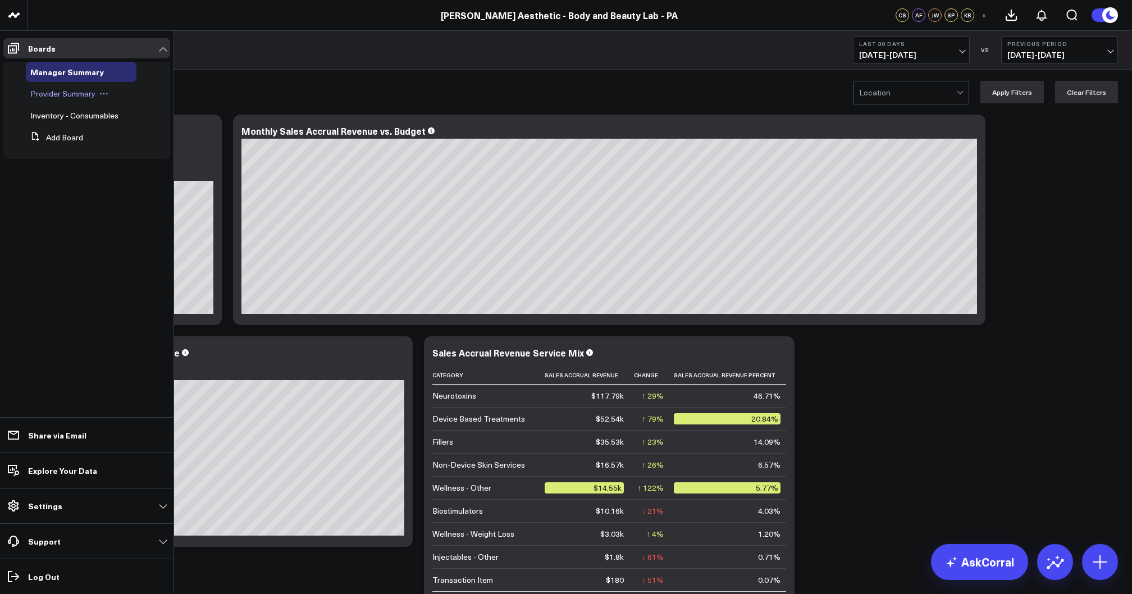
click at [50, 95] on span "Provider Summary" at bounding box center [62, 93] width 65 height 11
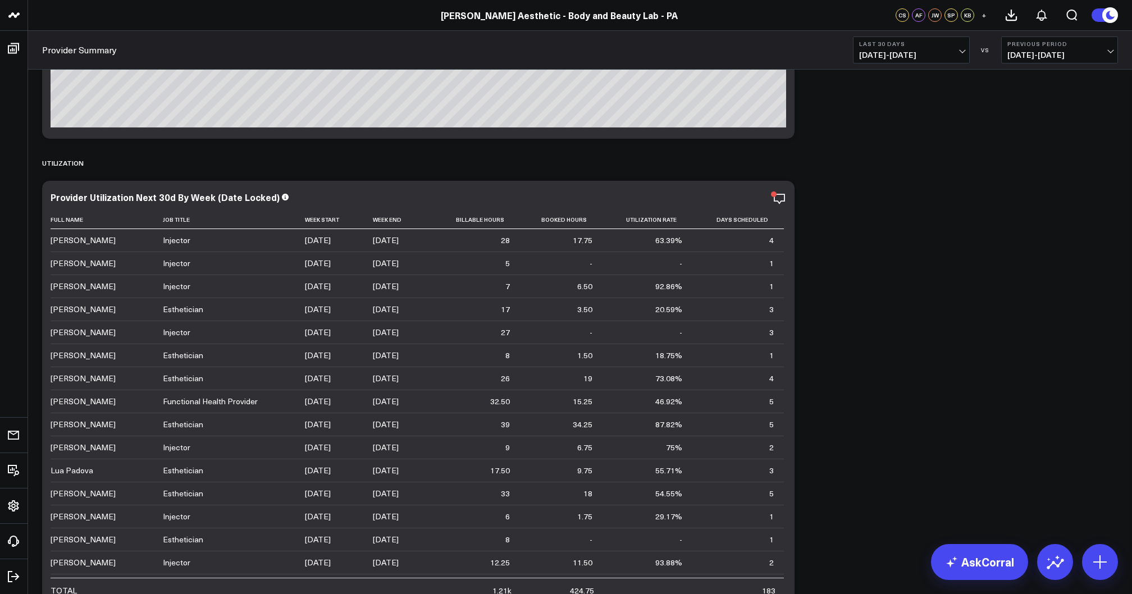
scroll to position [188, 0]
